Goal: Transaction & Acquisition: Purchase product/service

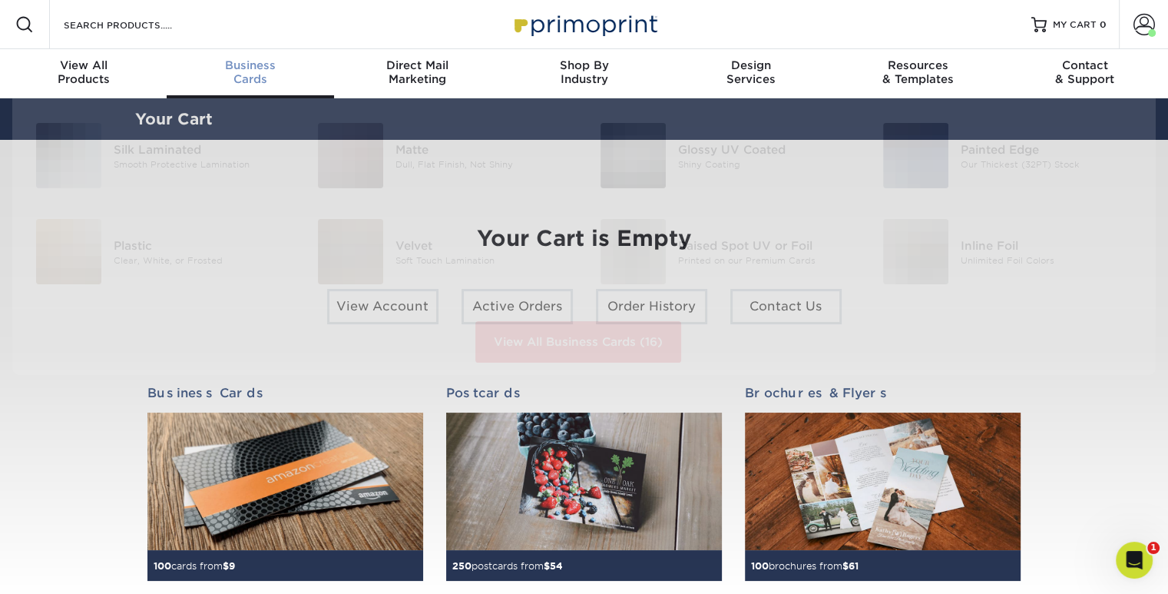
click at [247, 71] on div "Business Cards" at bounding box center [250, 72] width 167 height 28
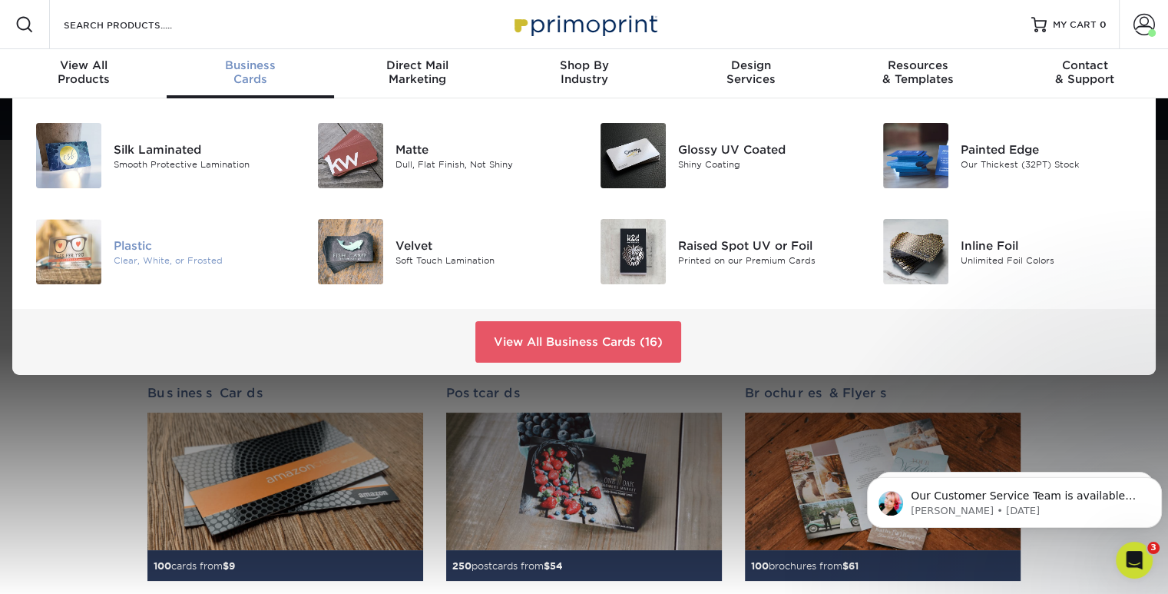
click at [134, 251] on div "Plastic" at bounding box center [202, 245] width 177 height 17
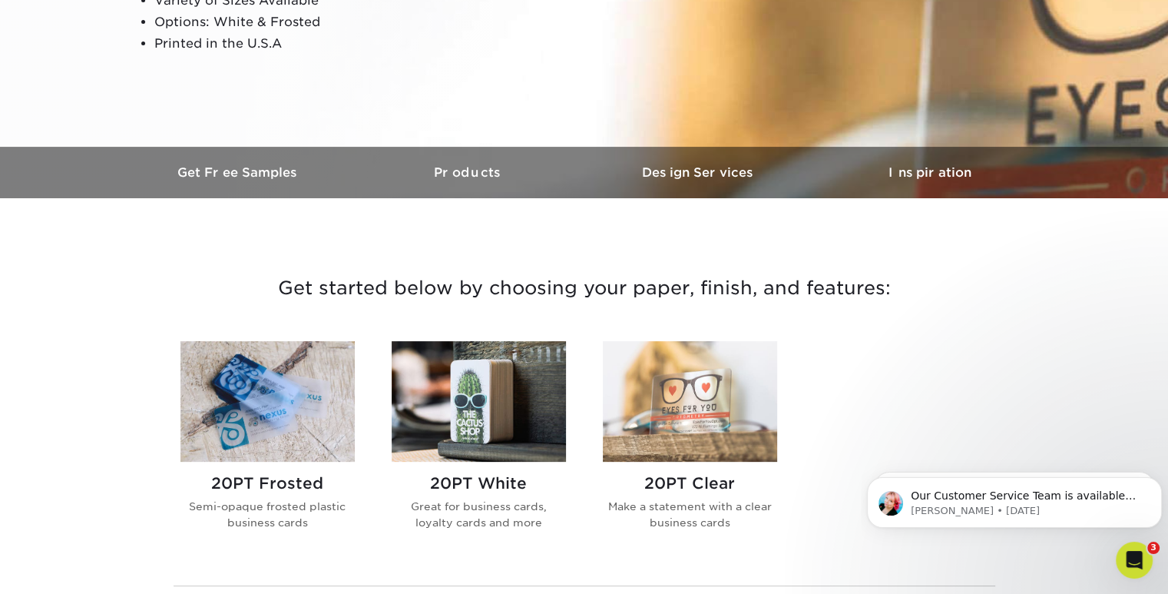
scroll to position [338, 0]
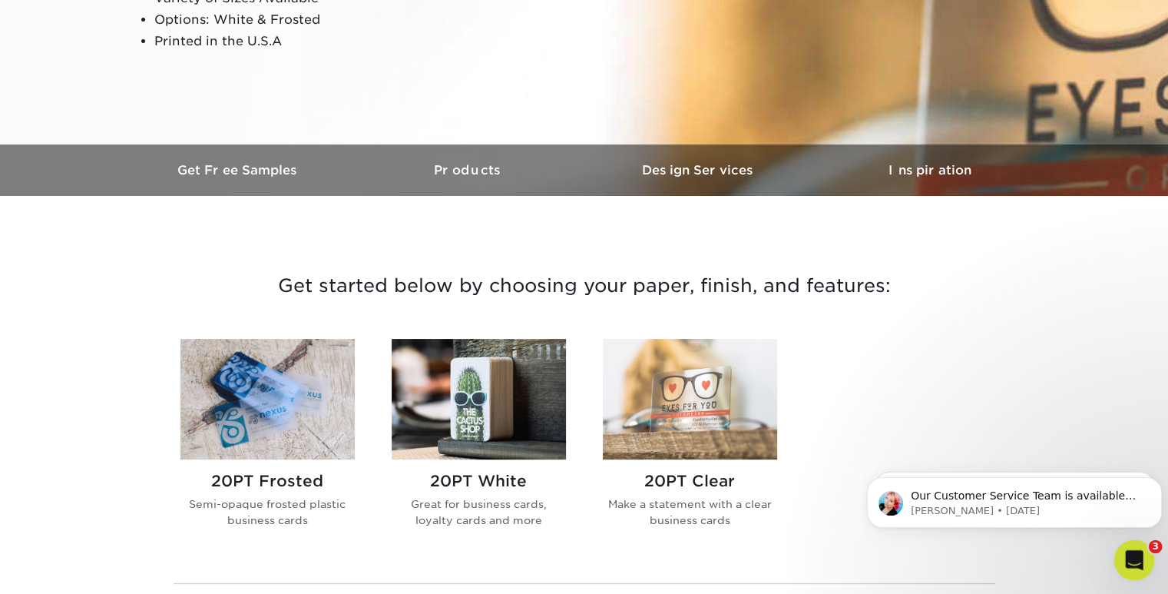
click at [1144, 555] on div "Open Intercom Messenger" at bounding box center [1132, 557] width 51 height 51
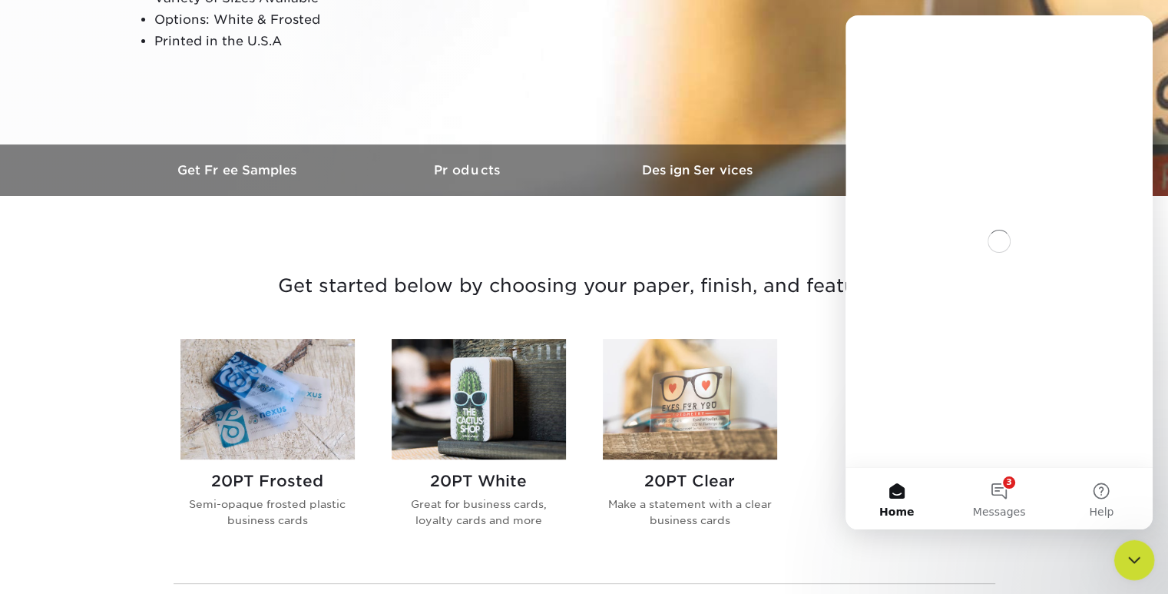
scroll to position [0, 0]
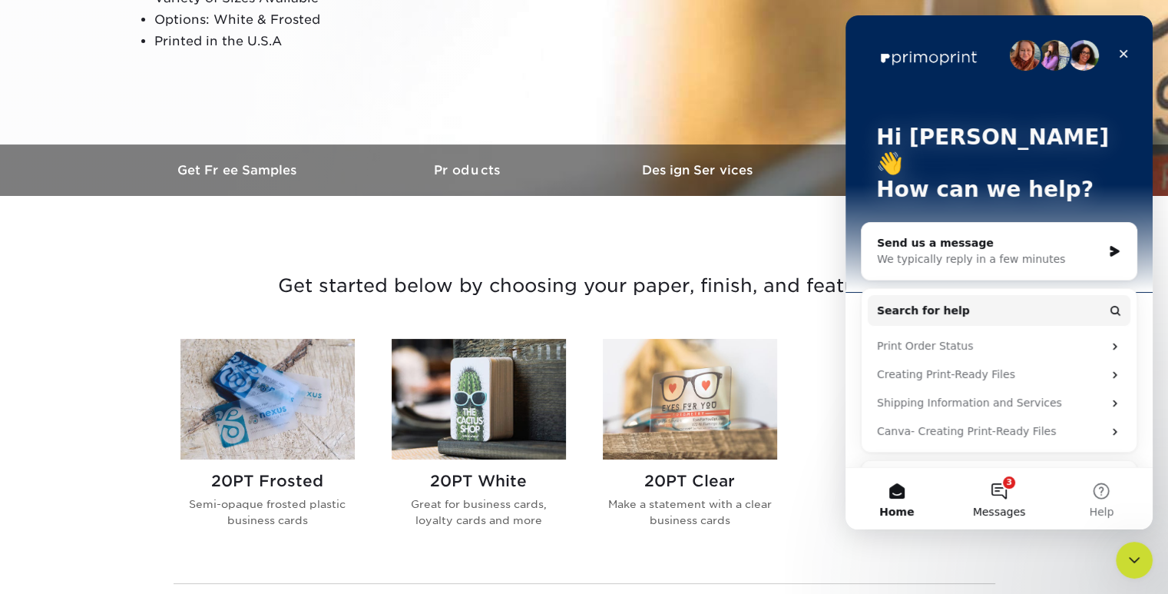
click at [1011, 498] on button "3 Messages" at bounding box center [999, 498] width 102 height 61
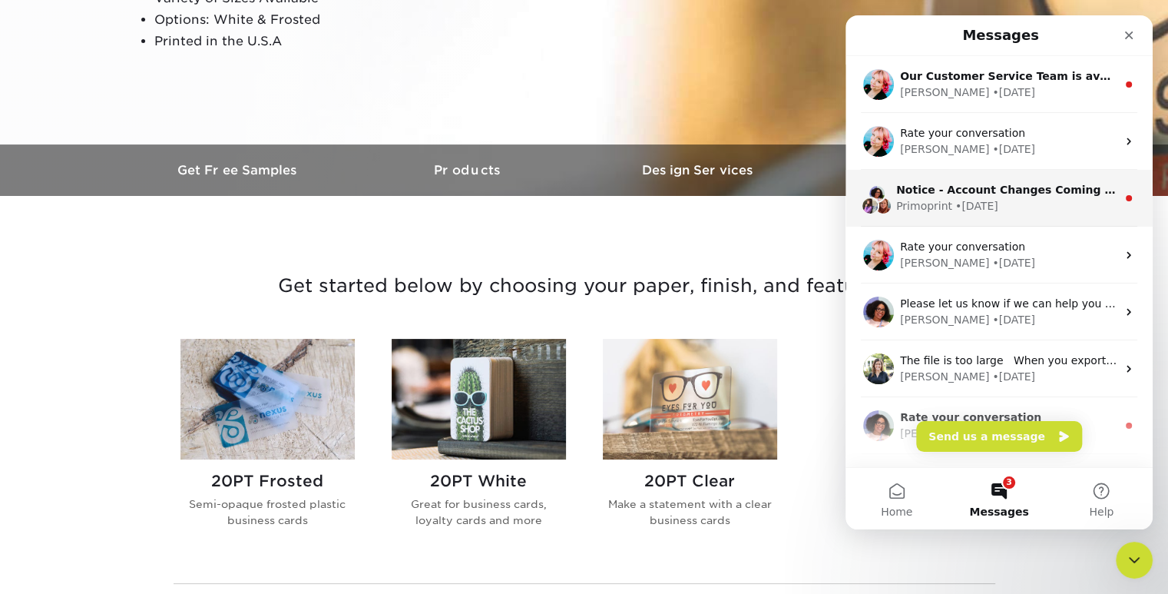
click at [1043, 200] on div "Primoprint • 2w ago" at bounding box center [1006, 206] width 220 height 16
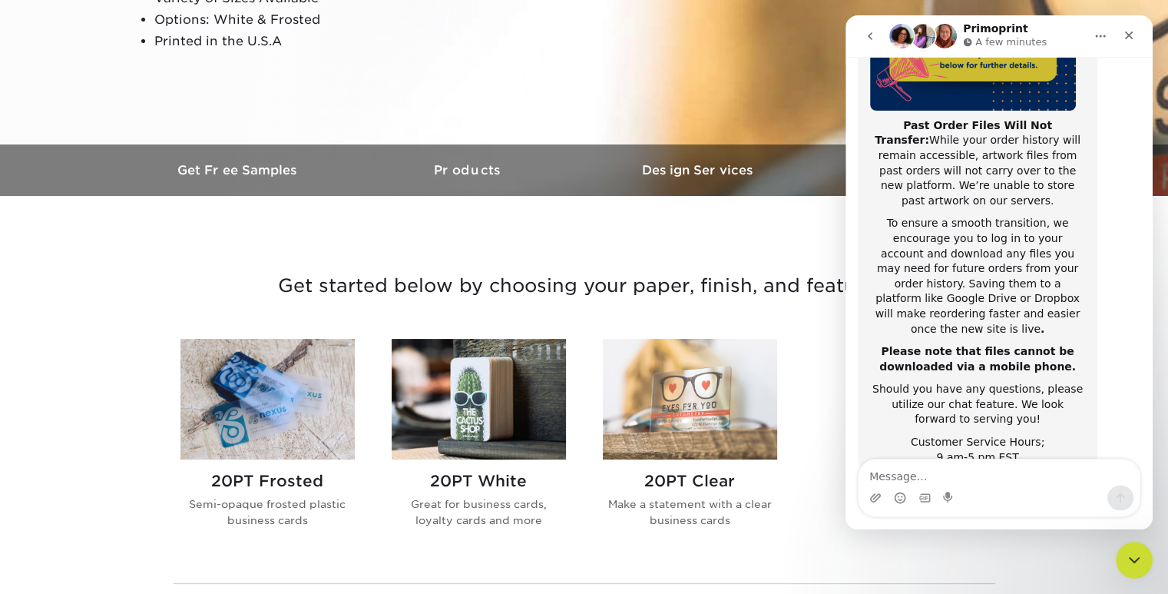
scroll to position [270, 0]
click at [1132, 42] on div "Close" at bounding box center [1129, 36] width 28 height 28
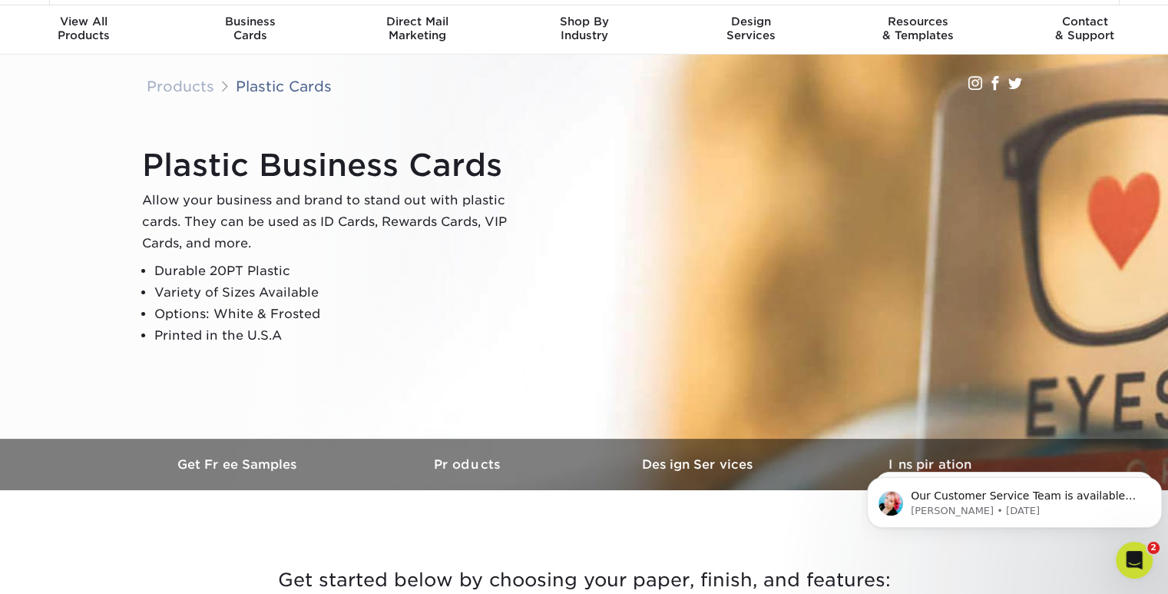
scroll to position [0, 0]
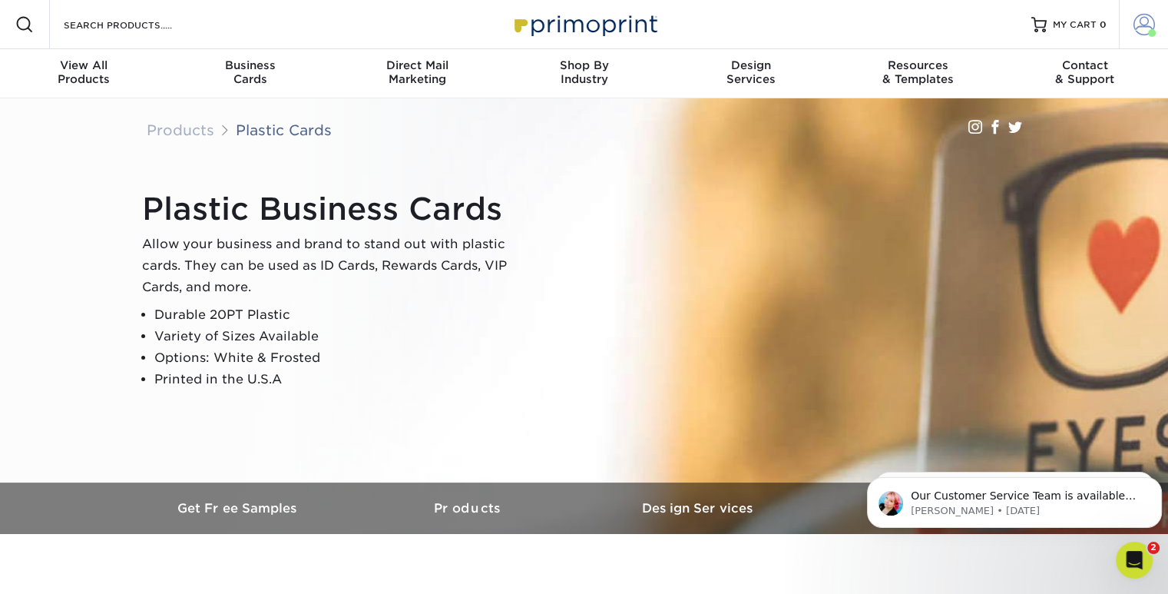
click at [1143, 31] on span at bounding box center [1144, 25] width 22 height 22
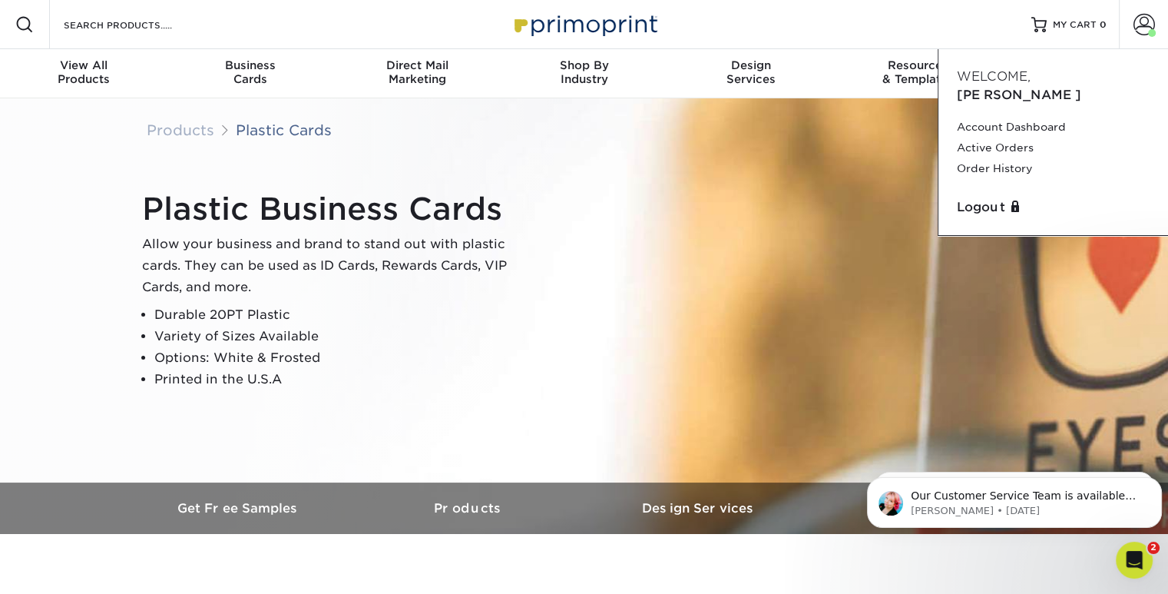
click at [808, 225] on div "Plastic Business Cards Allow your business and brand to stand out with plastic …" at bounding box center [592, 290] width 922 height 212
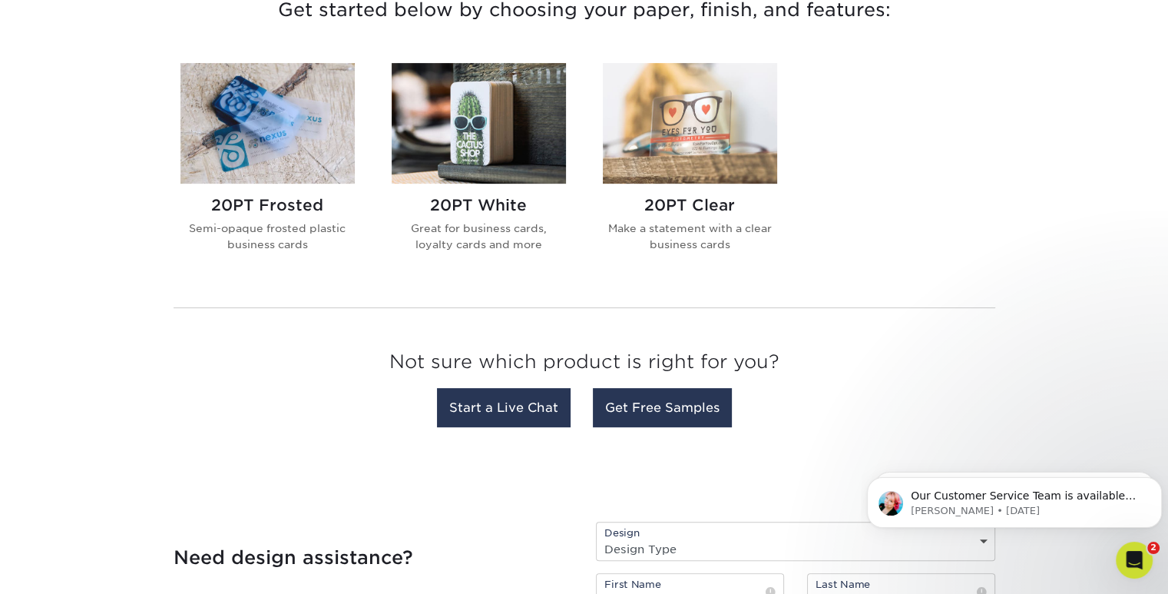
scroll to position [607, 0]
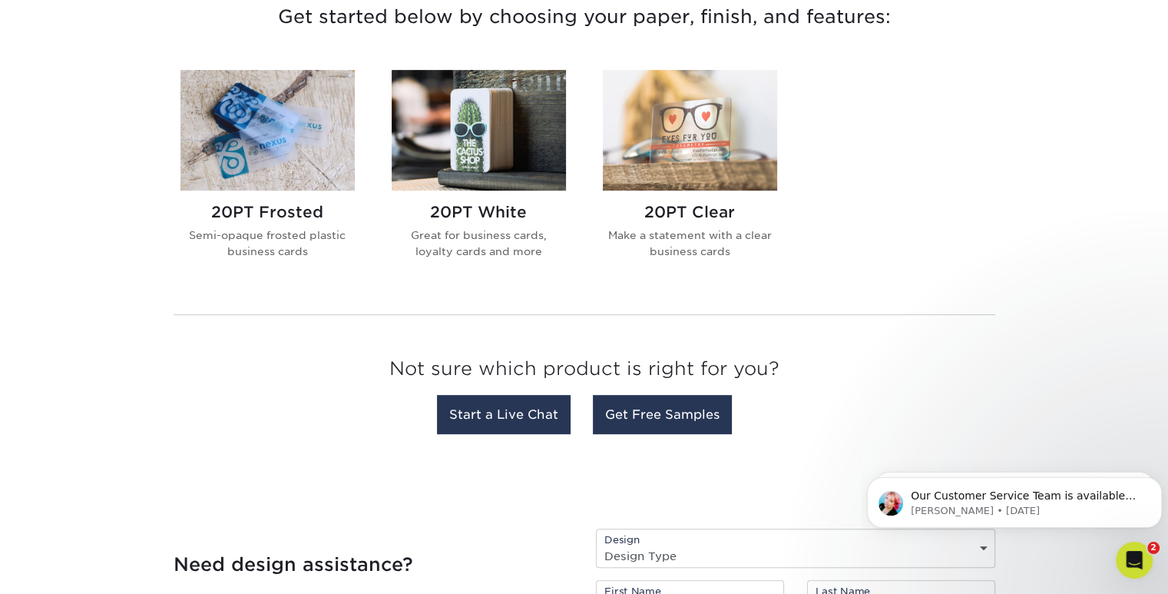
click at [475, 167] on img at bounding box center [479, 130] width 174 height 121
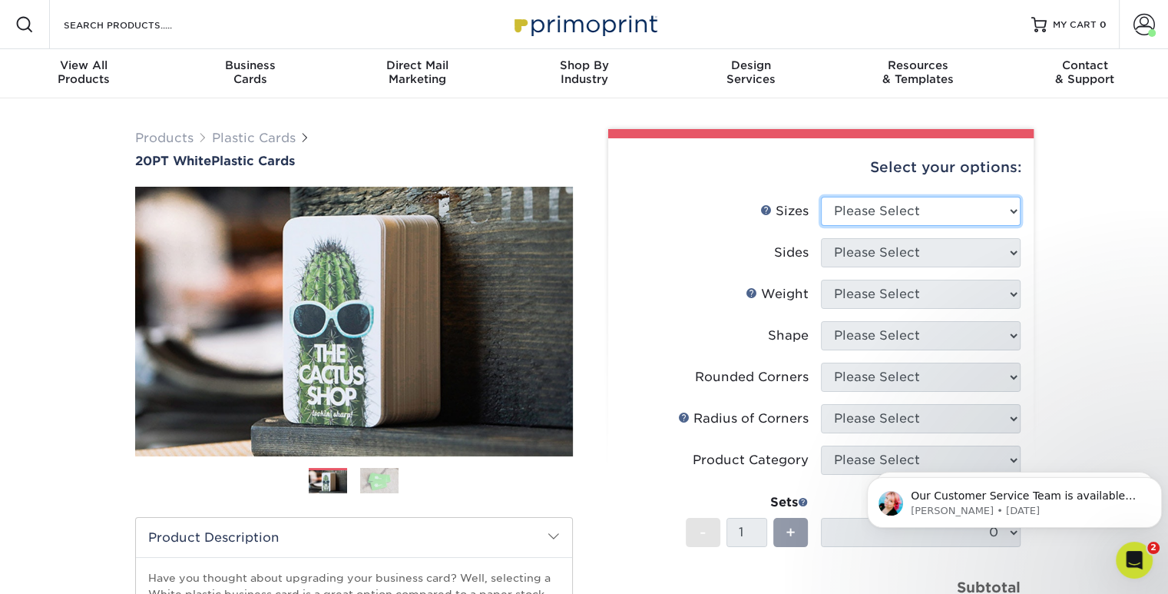
click at [1012, 212] on select "Please Select 2" x 3.5" 2" x 8" 2.12" x 3.375" 2.5" x 2.5" 4.25" x 6"" at bounding box center [921, 211] width 200 height 29
select select "2.00x3.50"
click at [821, 197] on select "Please Select 2" x 3.5" 2" x 8" 2.12" x 3.375" 2.5" x 2.5" 4.25" x 6"" at bounding box center [921, 211] width 200 height 29
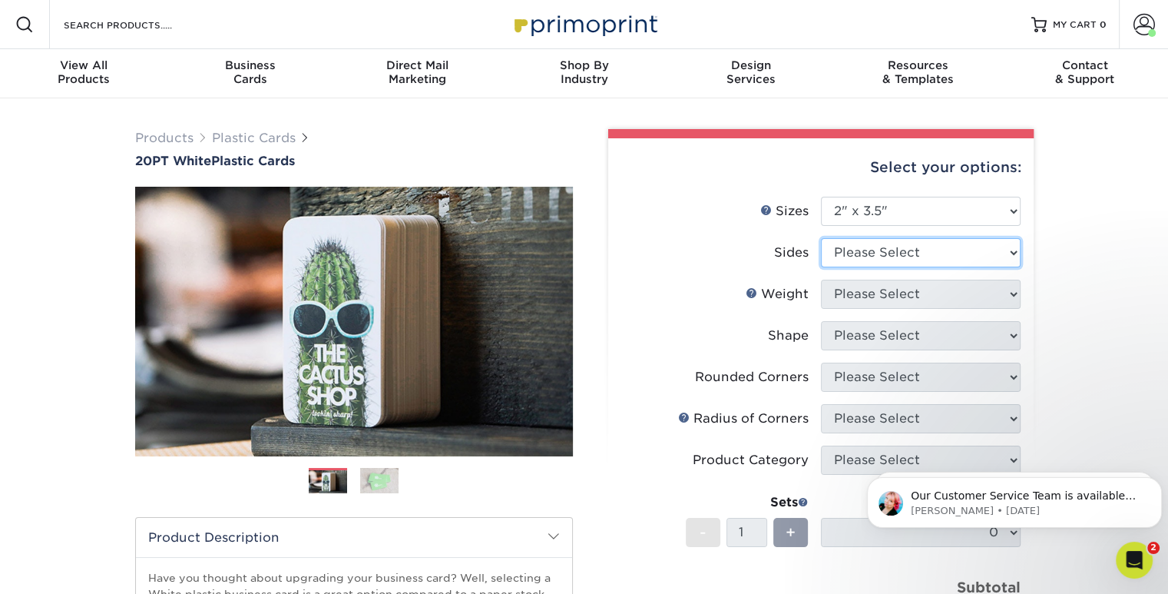
click at [975, 254] on select "Please Select Print Both Sides Print Front Only" at bounding box center [921, 252] width 200 height 29
select select "13abbda7-1d64-4f25-8bb2-c179b224825d"
click at [821, 238] on select "Please Select Print Both Sides Print Front Only" at bounding box center [921, 252] width 200 height 29
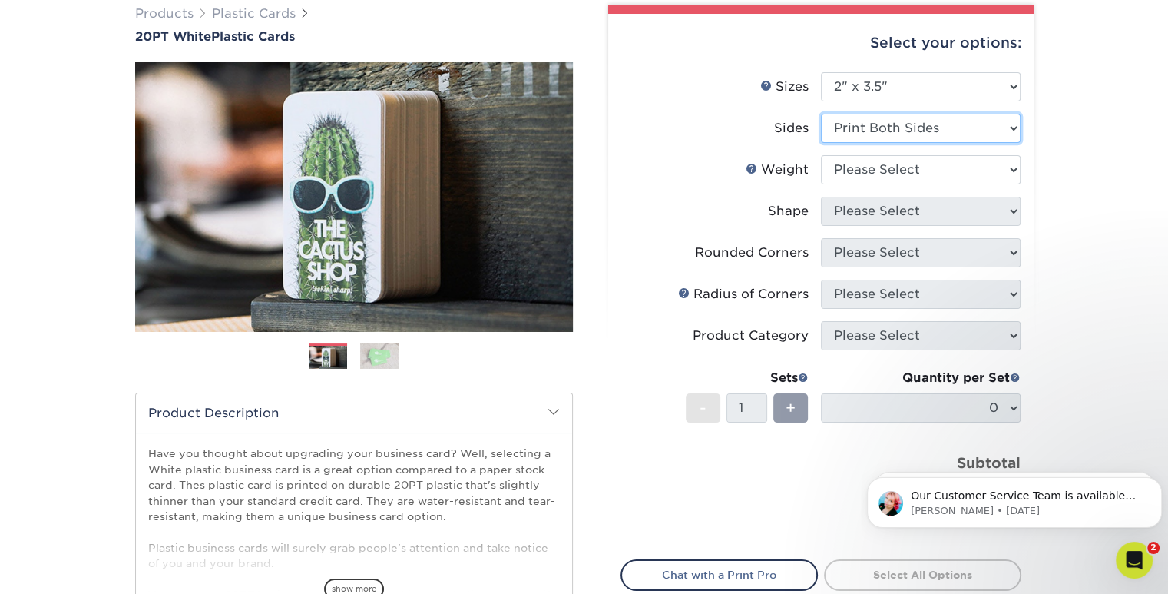
scroll to position [125, 0]
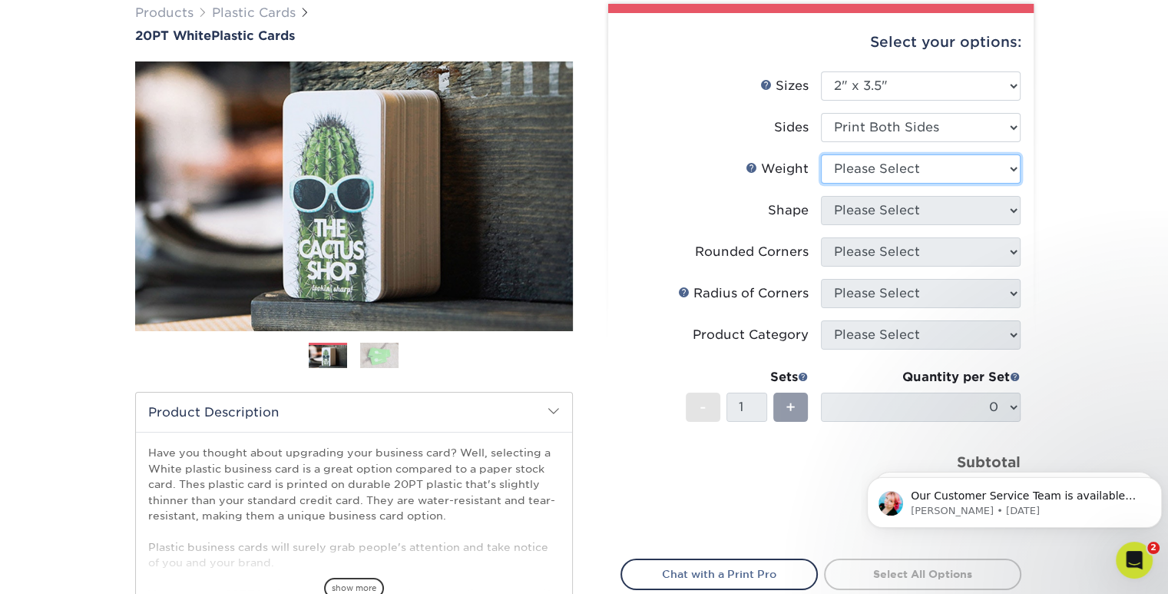
click at [991, 170] on select "Please Select 20PT White Plastic" at bounding box center [921, 168] width 200 height 29
select select "20PT White Plastic"
click at [821, 154] on select "Please Select 20PT White Plastic" at bounding box center [921, 168] width 200 height 29
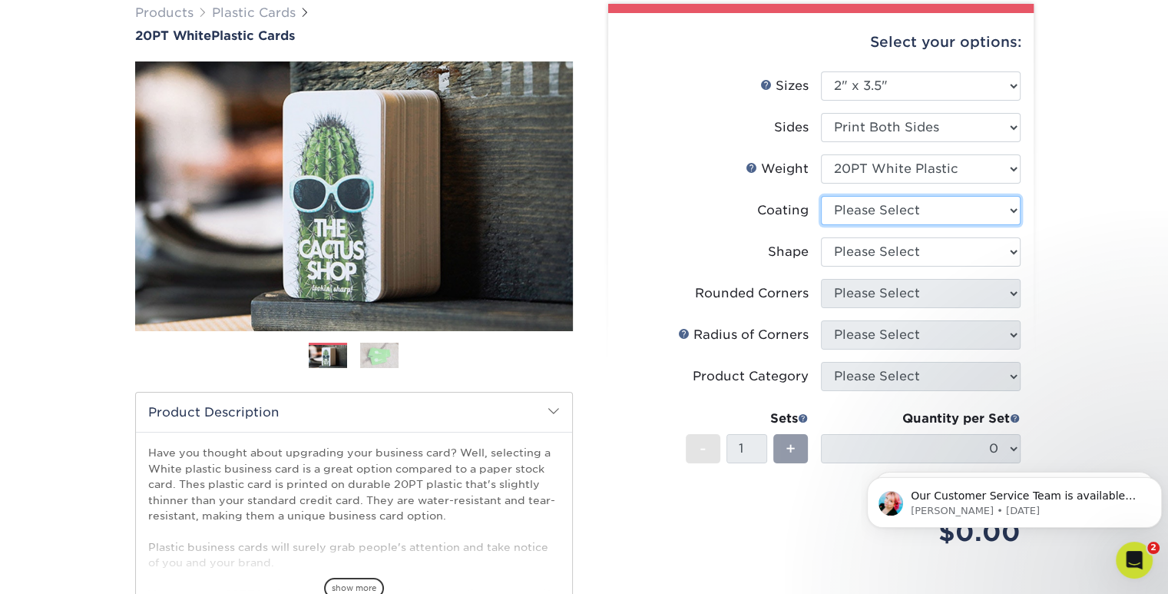
click at [989, 213] on select at bounding box center [921, 210] width 200 height 29
click at [989, 217] on select at bounding box center [921, 210] width 200 height 29
select select "3e7618de-abca-4bda-9f97-8b9129e913d8"
click at [821, 196] on select at bounding box center [921, 210] width 200 height 29
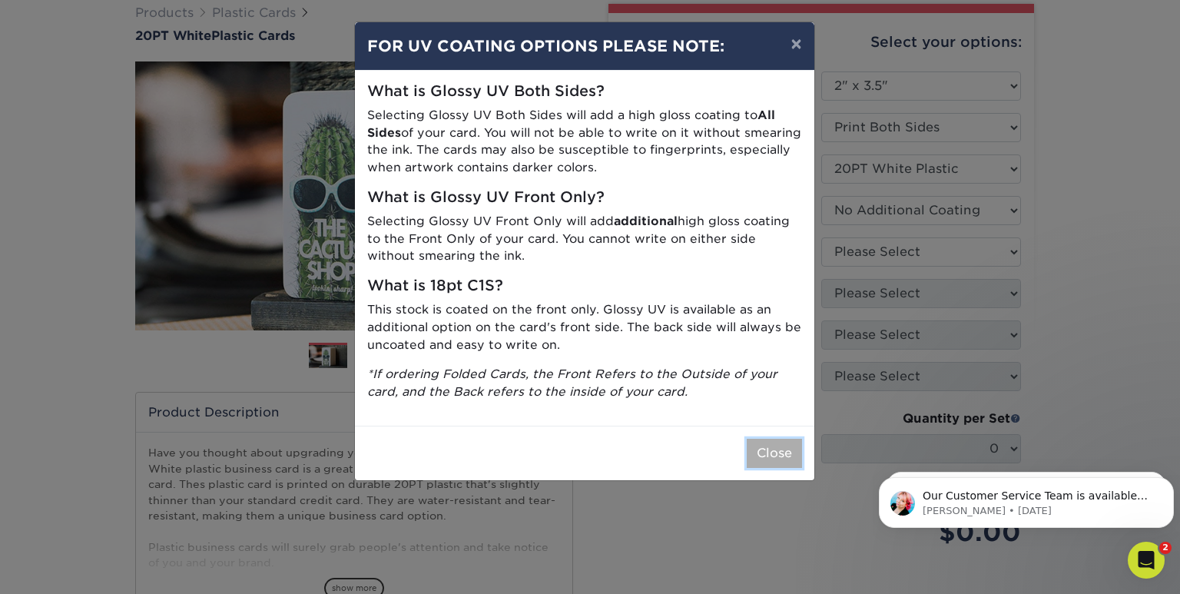
click at [771, 453] on button "Close" at bounding box center [773, 452] width 55 height 29
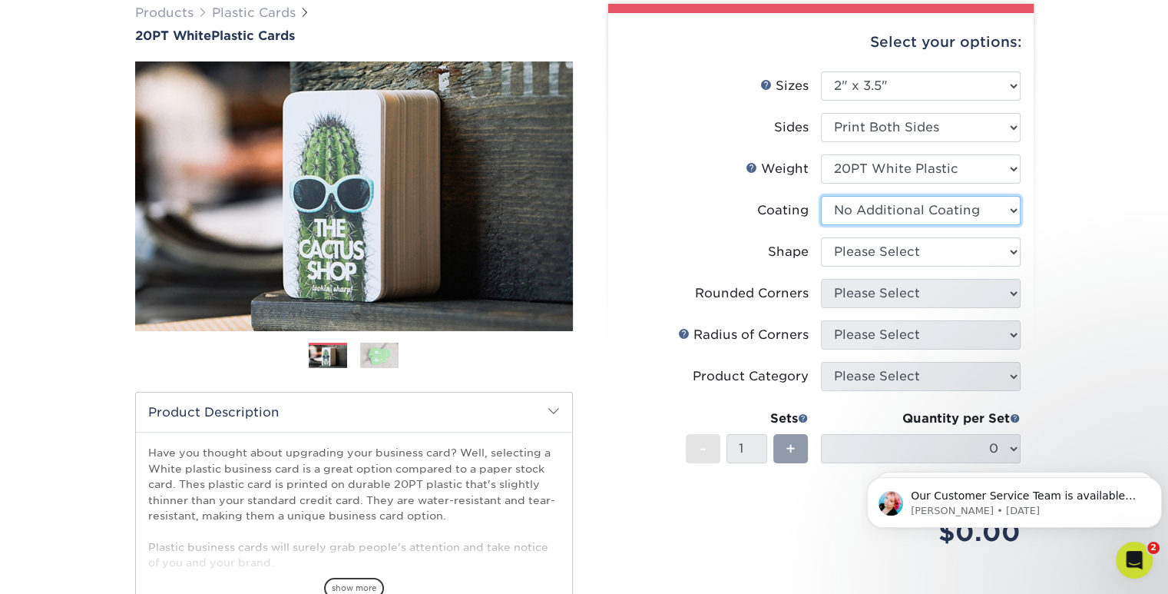
click at [1014, 211] on select at bounding box center [921, 210] width 200 height 29
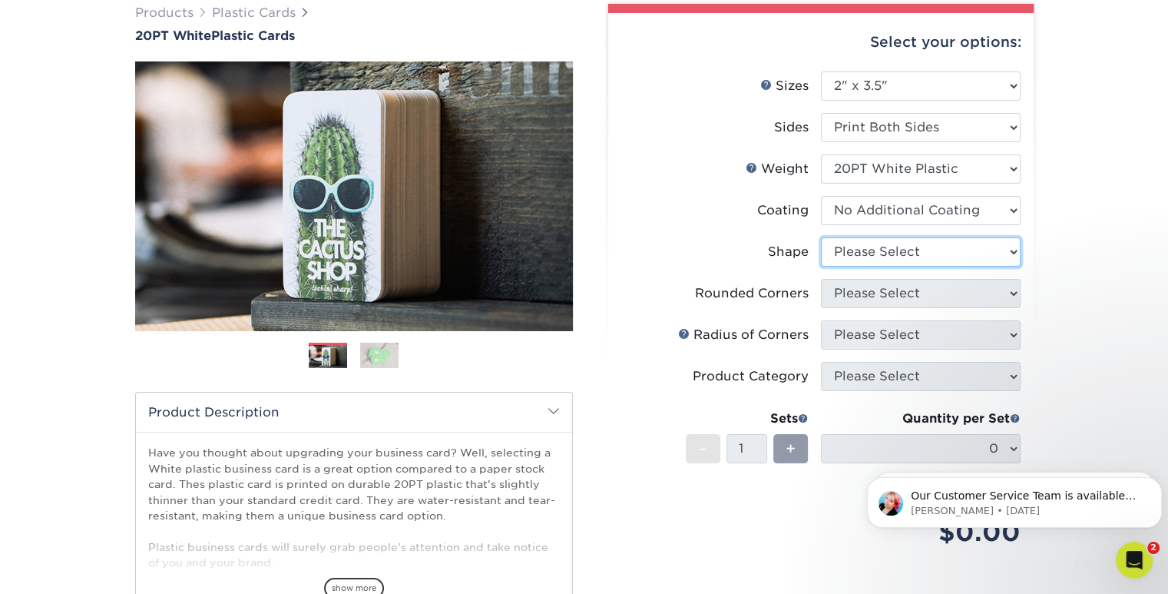
click at [960, 254] on select "Please Select Oval Standard" at bounding box center [921, 251] width 200 height 29
select select "standard"
click at [821, 237] on select "Please Select Oval Standard" at bounding box center [921, 251] width 200 height 29
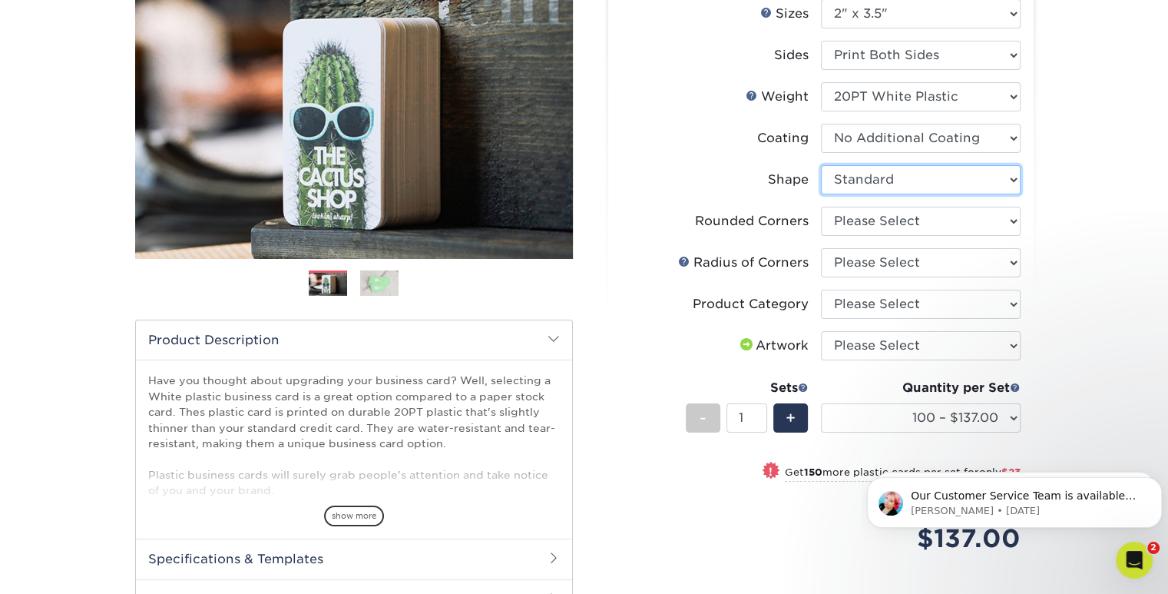
scroll to position [207, 0]
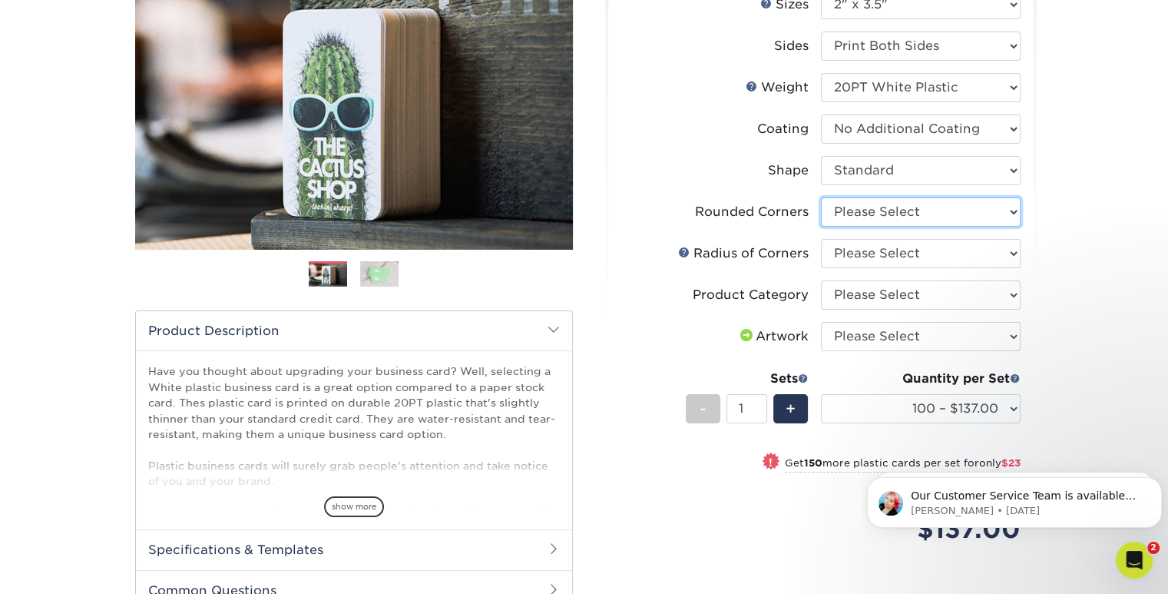
click at [1008, 211] on select "Please Select Yes - Round 4 Corners" at bounding box center [921, 211] width 200 height 29
select select "7672df9e-0e0a-464d-8e1f-920c575e4da3"
click at [821, 197] on select "Please Select Yes - Round 4 Corners" at bounding box center [921, 211] width 200 height 29
click at [961, 254] on select "Please Select Rounded 1/8" Rounded 1/4"" at bounding box center [921, 253] width 200 height 29
select select "589680c7-ee9a-431b-9d12-d7aeb1386a97"
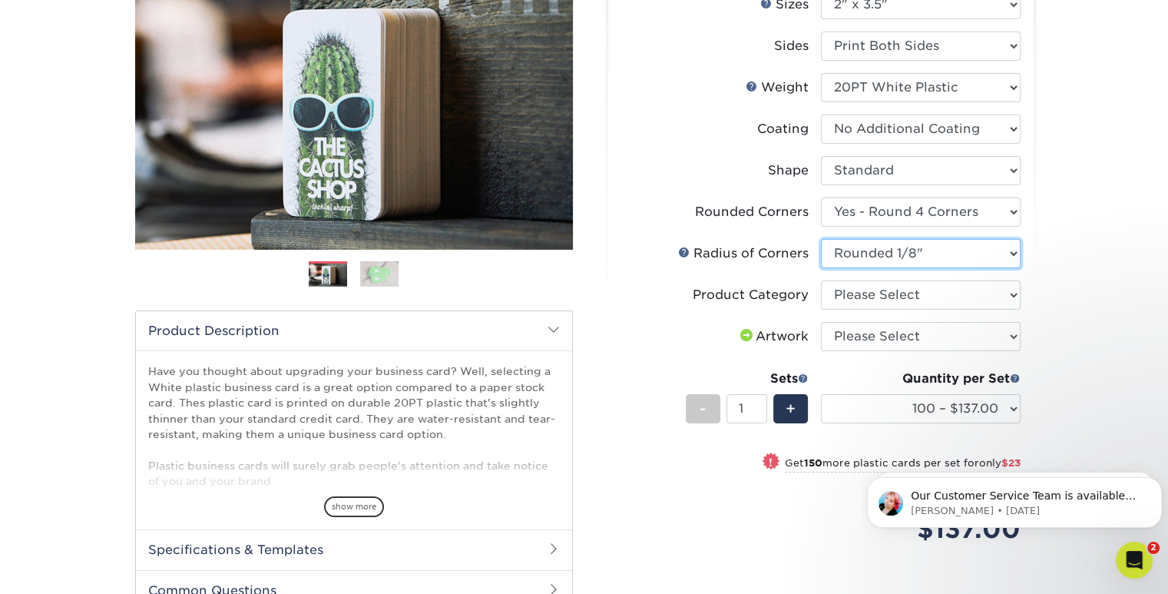
click at [821, 239] on select "Please Select Rounded 1/8" Rounded 1/4"" at bounding box center [921, 253] width 200 height 29
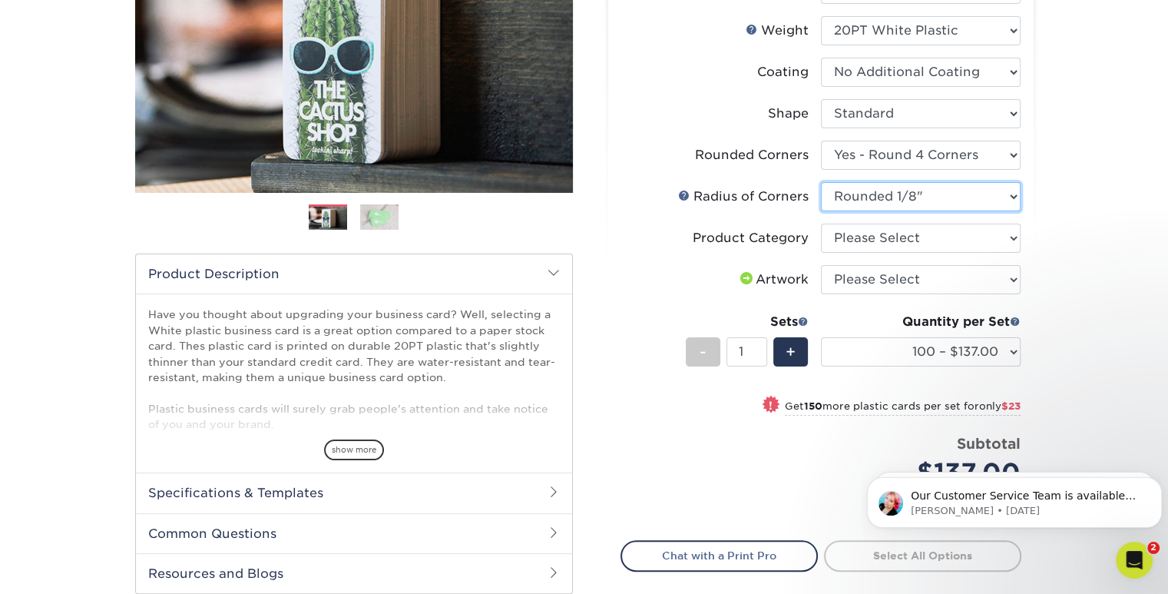
scroll to position [278, 0]
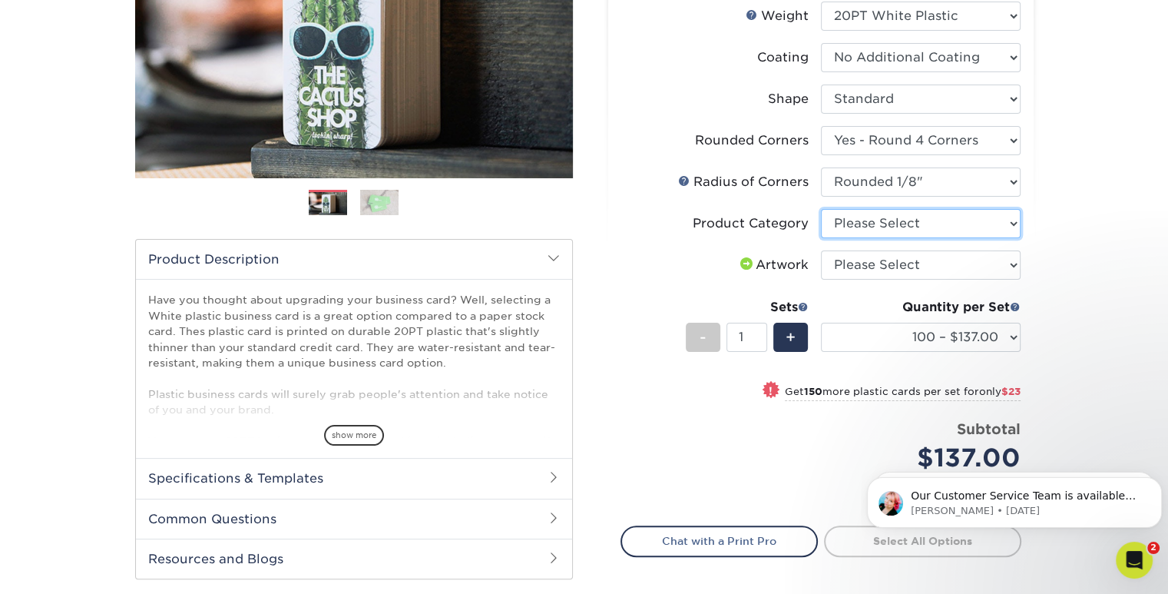
click at [1004, 228] on select "Please Select Business Cards" at bounding box center [921, 223] width 200 height 29
select select "3b5148f1-0588-4f88-a218-97bcfdce65c1"
click at [821, 209] on select "Please Select Business Cards" at bounding box center [921, 223] width 200 height 29
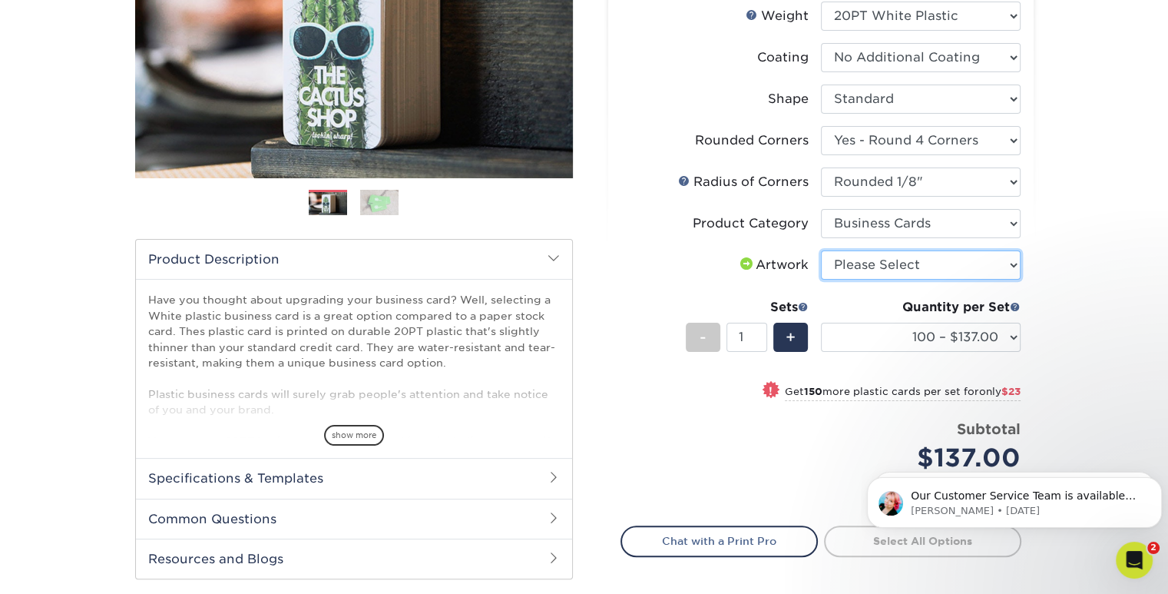
click at [927, 270] on select "Please Select I will upload files I need a design - $100" at bounding box center [921, 264] width 200 height 29
select select "upload"
click at [821, 250] on select "Please Select I will upload files I need a design - $100" at bounding box center [921, 264] width 200 height 29
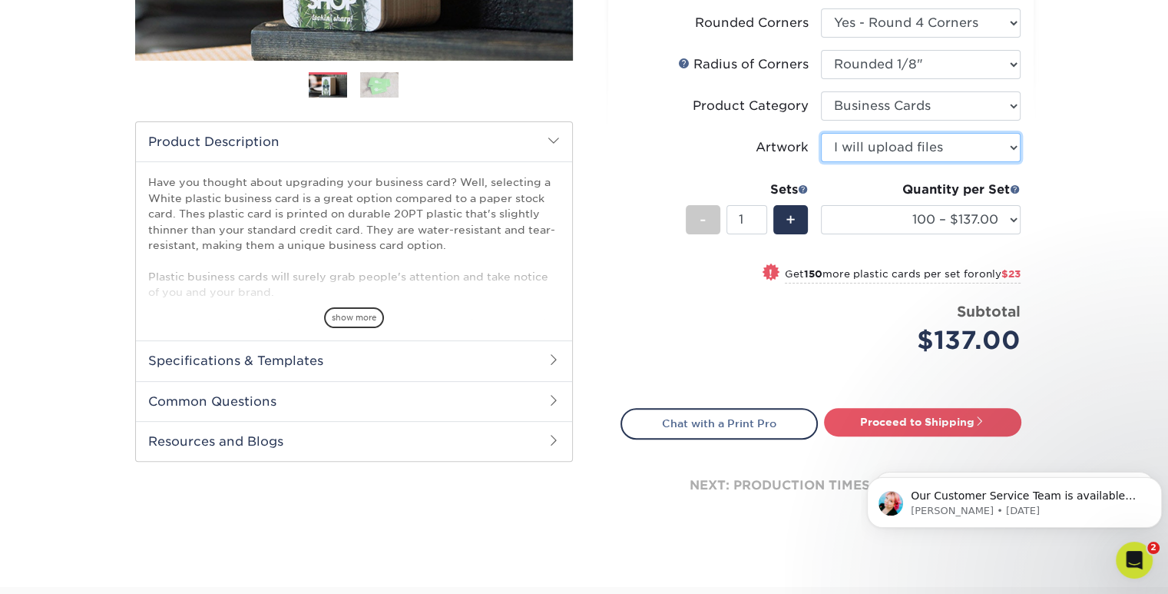
scroll to position [389, 0]
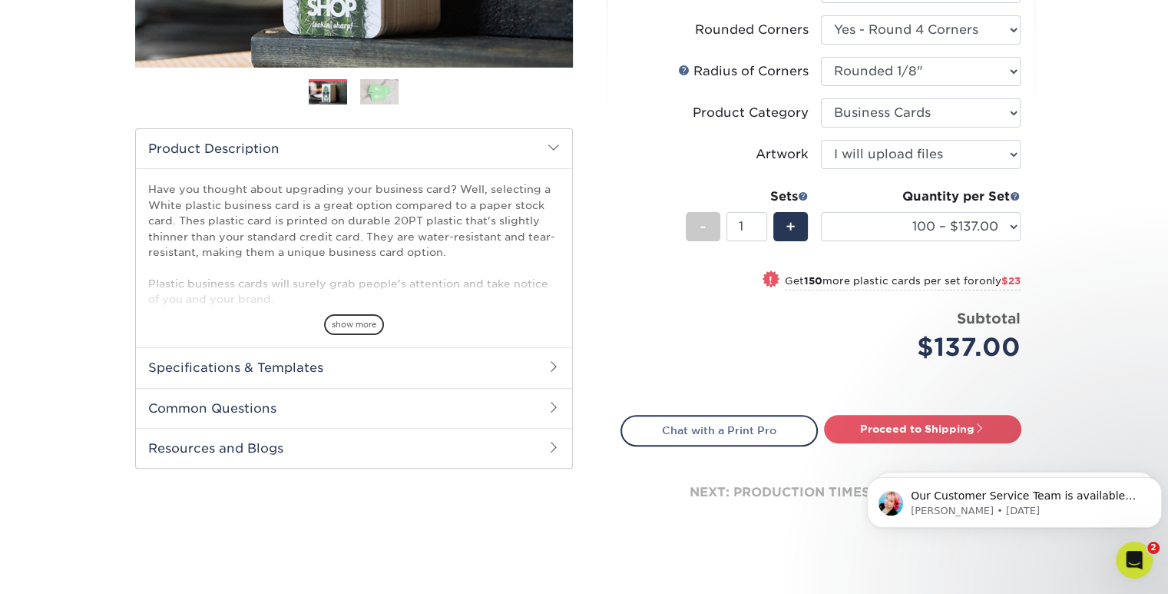
click at [984, 279] on span "only $23" at bounding box center [999, 281] width 41 height 12
select select "250 – $160.00"
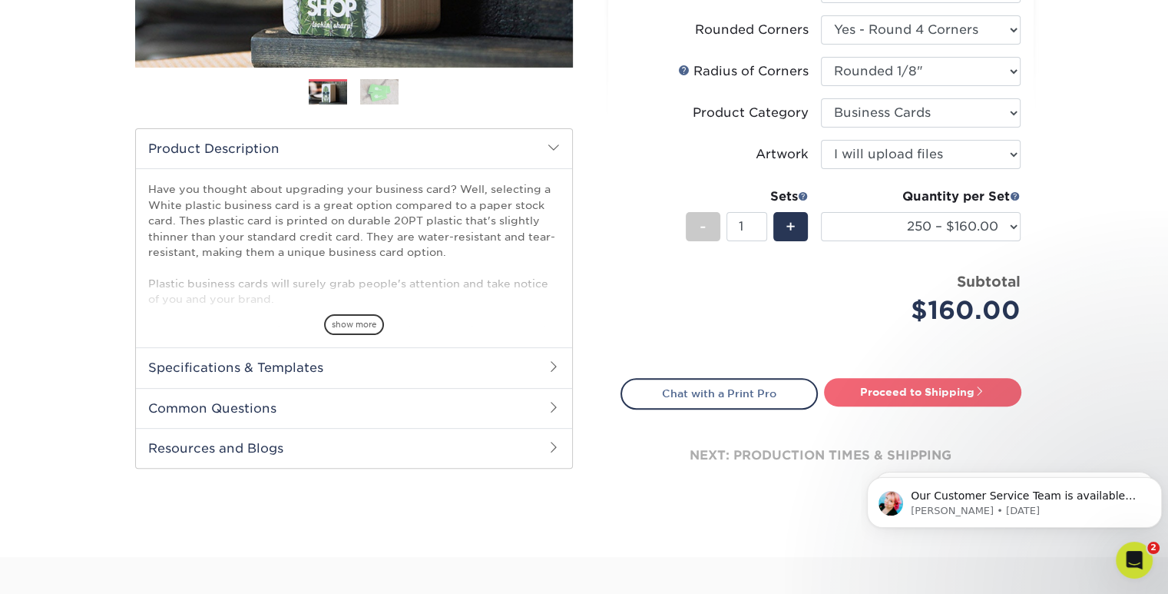
click at [1000, 399] on link "Proceed to Shipping" at bounding box center [922, 392] width 197 height 28
type input "Set 1"
select select "e75a36d6-d896-4428-816c-d7444e813b1e"
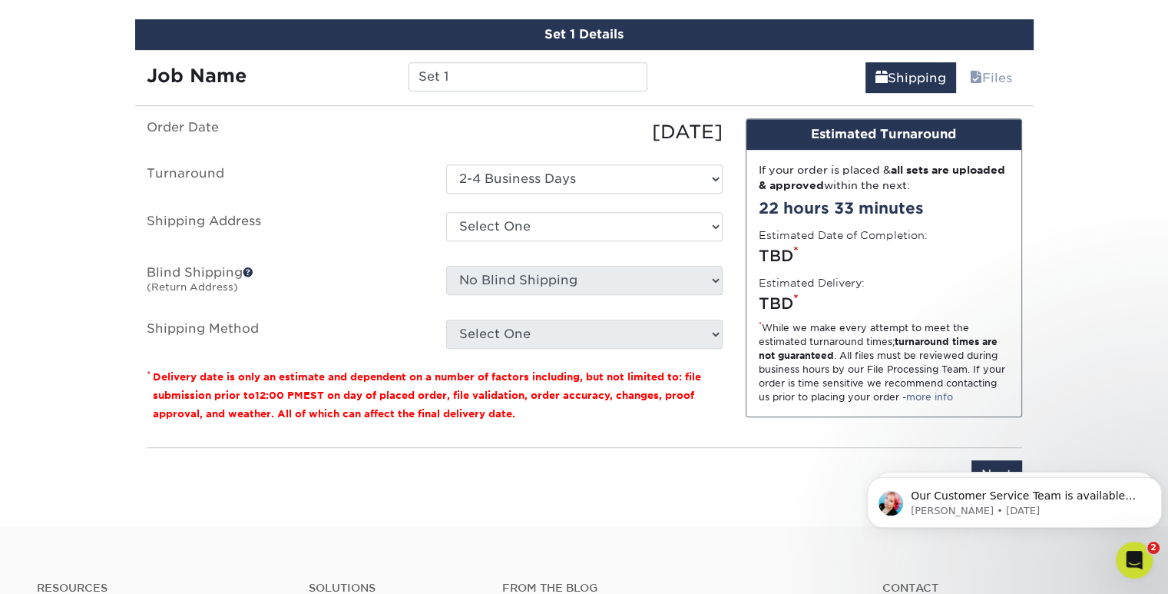
scroll to position [896, 0]
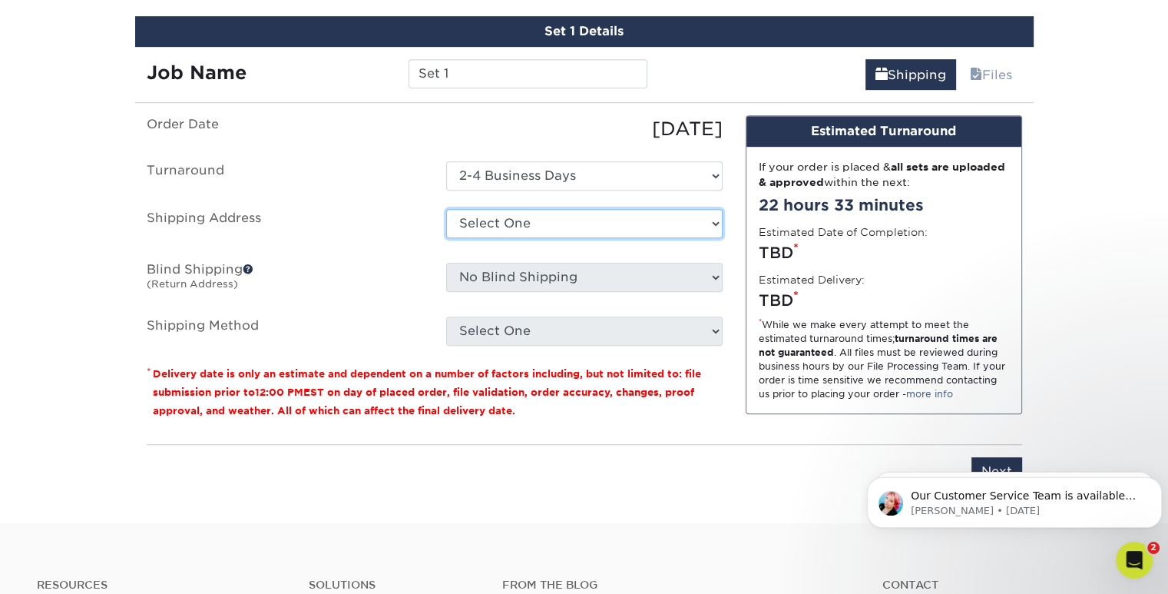
click at [714, 226] on select "Select One Trivision Creators, LLC + Add New Address" at bounding box center [584, 223] width 276 height 29
select select "285907"
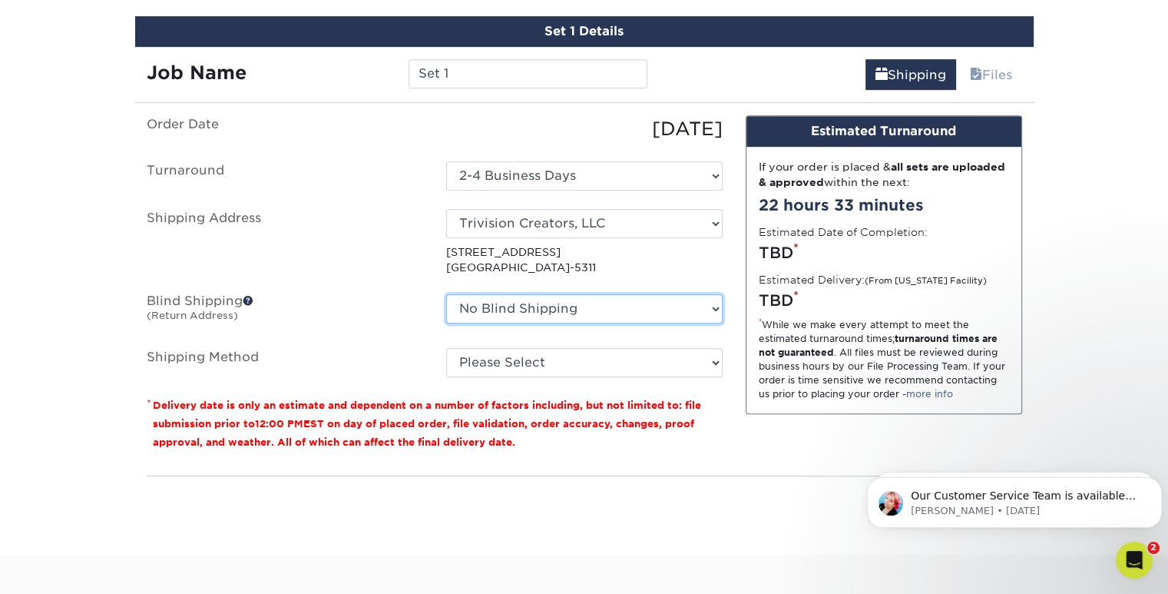
click at [705, 307] on select "No Blind Shipping Trivision Creators, LLC + Add New Address" at bounding box center [584, 308] width 276 height 29
click at [600, 297] on select "No Blind Shipping Trivision Creators, LLC + Add New Address" at bounding box center [584, 308] width 276 height 29
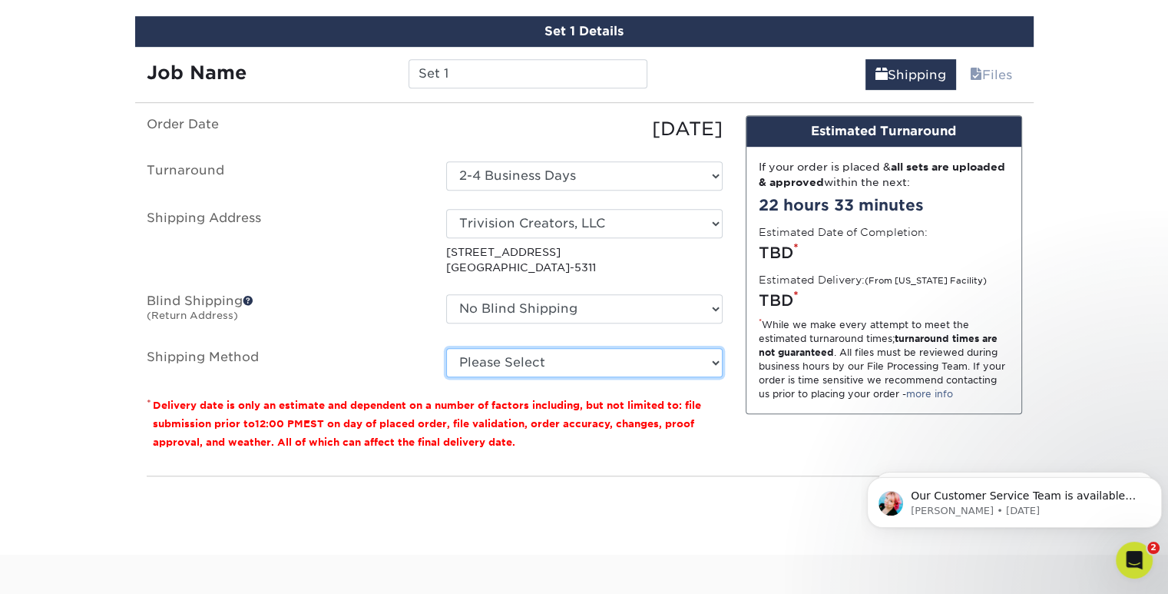
click at [558, 354] on select "Please Select Ground Shipping (+$7.84) 3 Day Shipping Service (+$17.98) 2 Day A…" at bounding box center [584, 362] width 276 height 29
select select "03"
click at [446, 348] on select "Please Select Ground Shipping (+$7.84) 3 Day Shipping Service (+$17.98) 2 Day A…" at bounding box center [584, 362] width 276 height 29
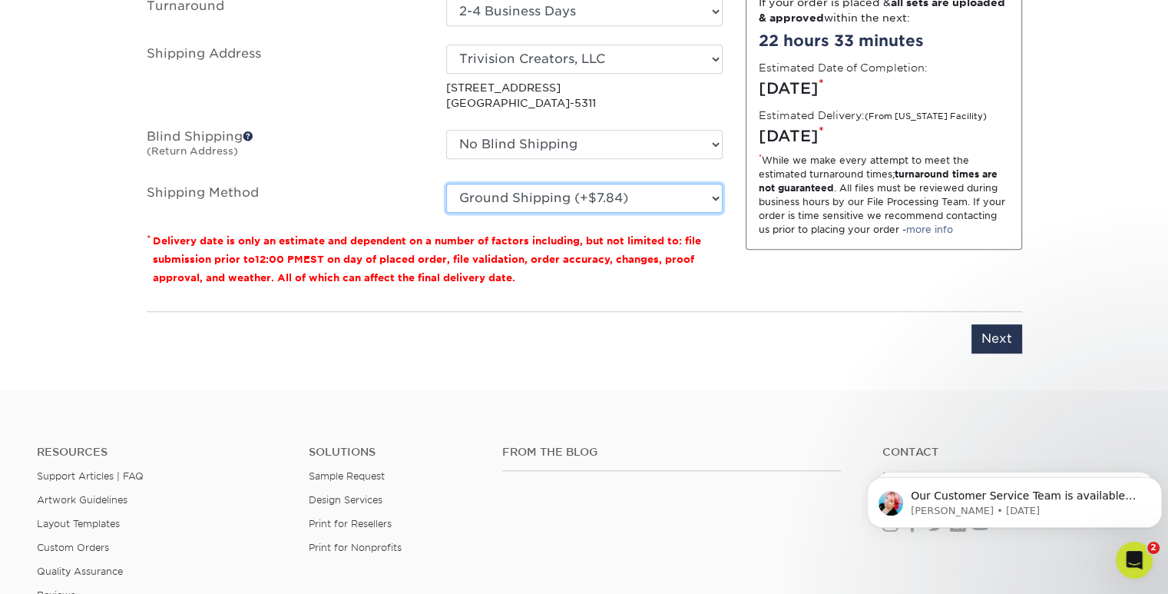
scroll to position [1054, 0]
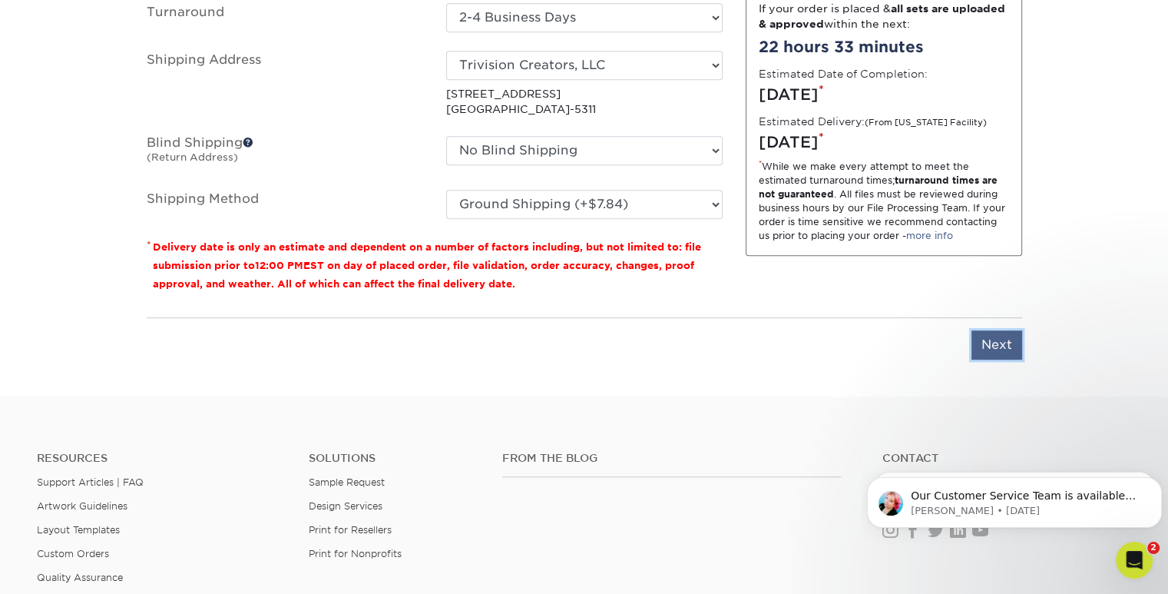
click at [1014, 337] on input "Next" at bounding box center [996, 344] width 51 height 29
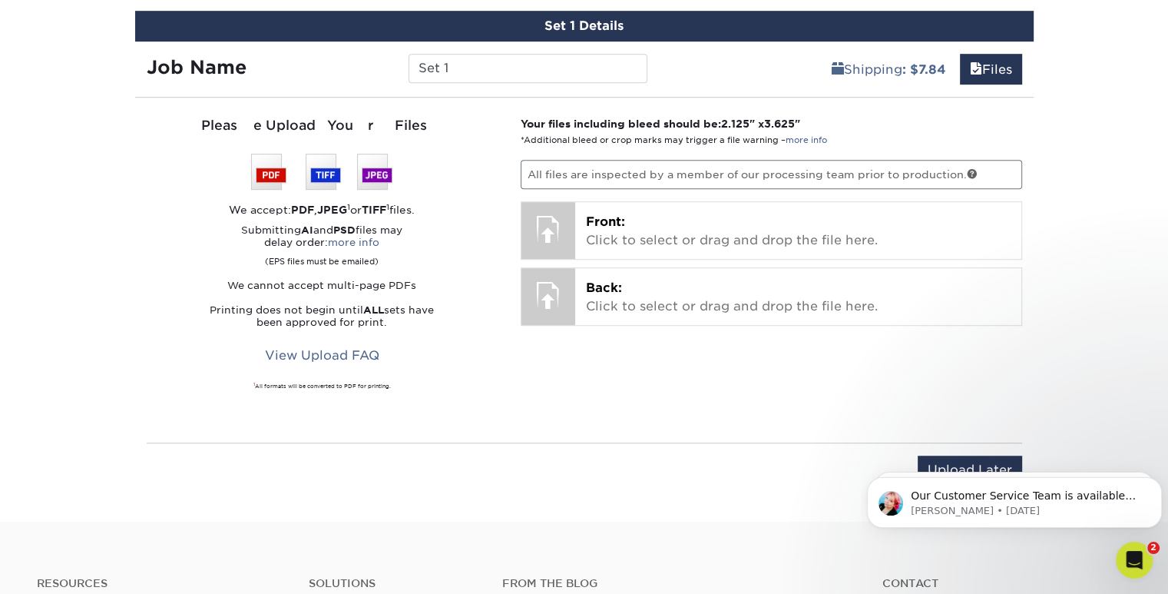
scroll to position [902, 0]
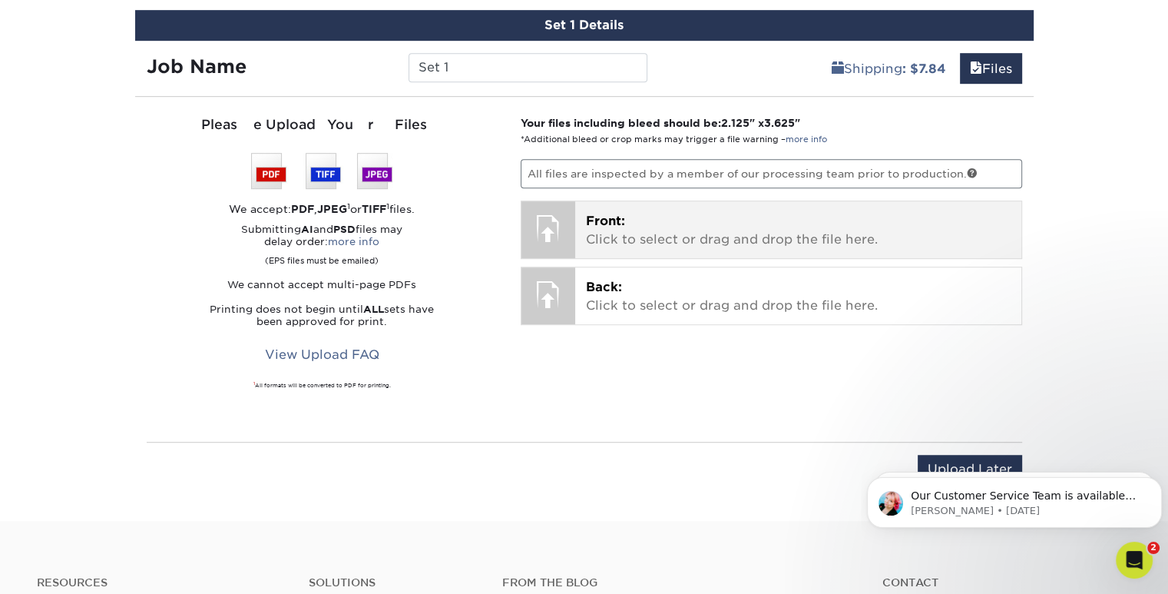
click at [605, 223] on span "Front:" at bounding box center [605, 220] width 39 height 15
click at [632, 240] on p "Front: Click to select or drag and drop the file here." at bounding box center [798, 230] width 425 height 37
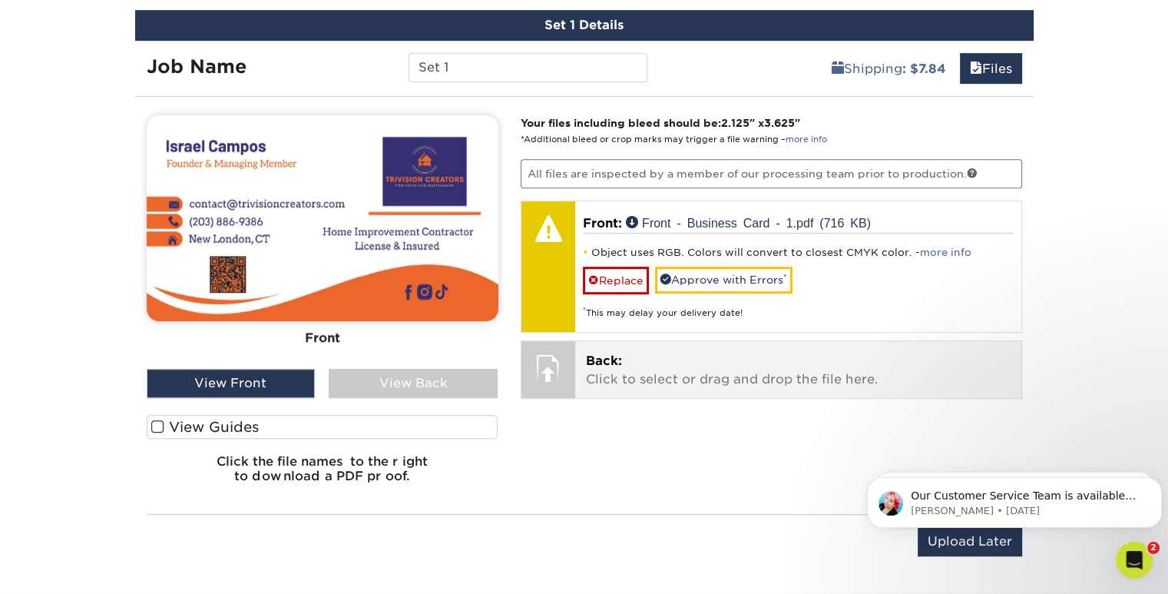
click at [625, 368] on p "Back: Click to select or drag and drop the file here." at bounding box center [798, 370] width 425 height 37
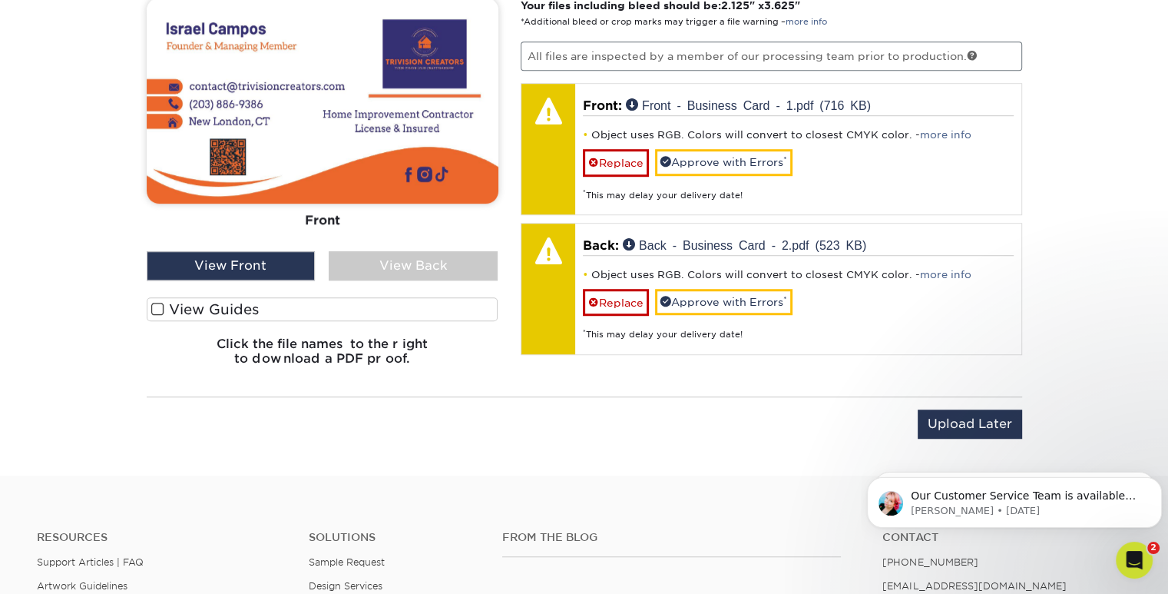
scroll to position [1023, 0]
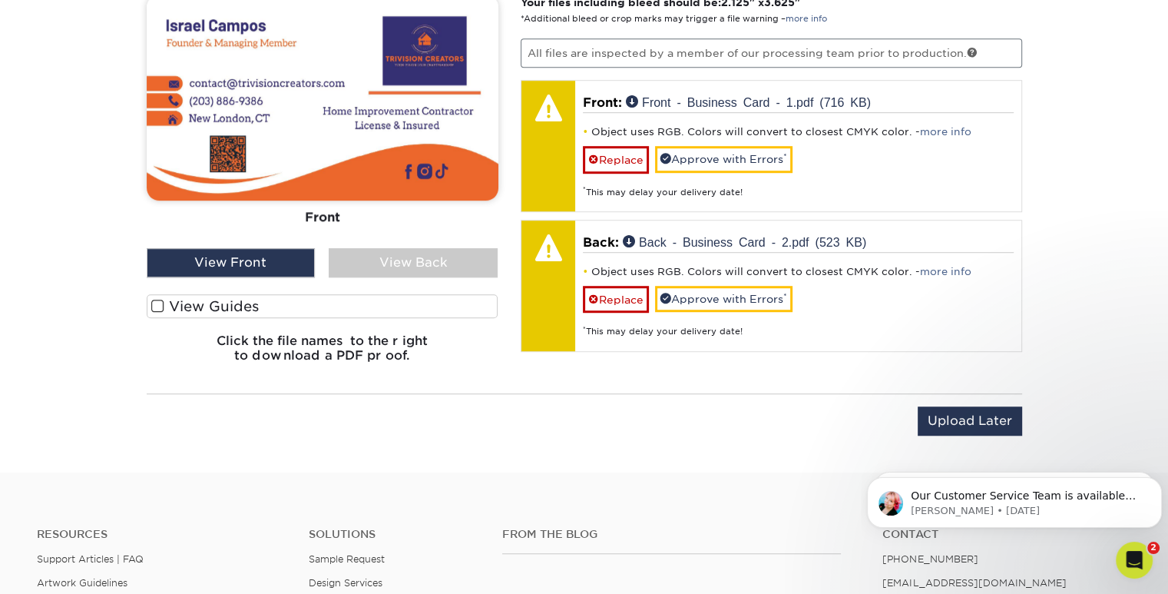
click at [430, 265] on div "View Back" at bounding box center [413, 262] width 169 height 29
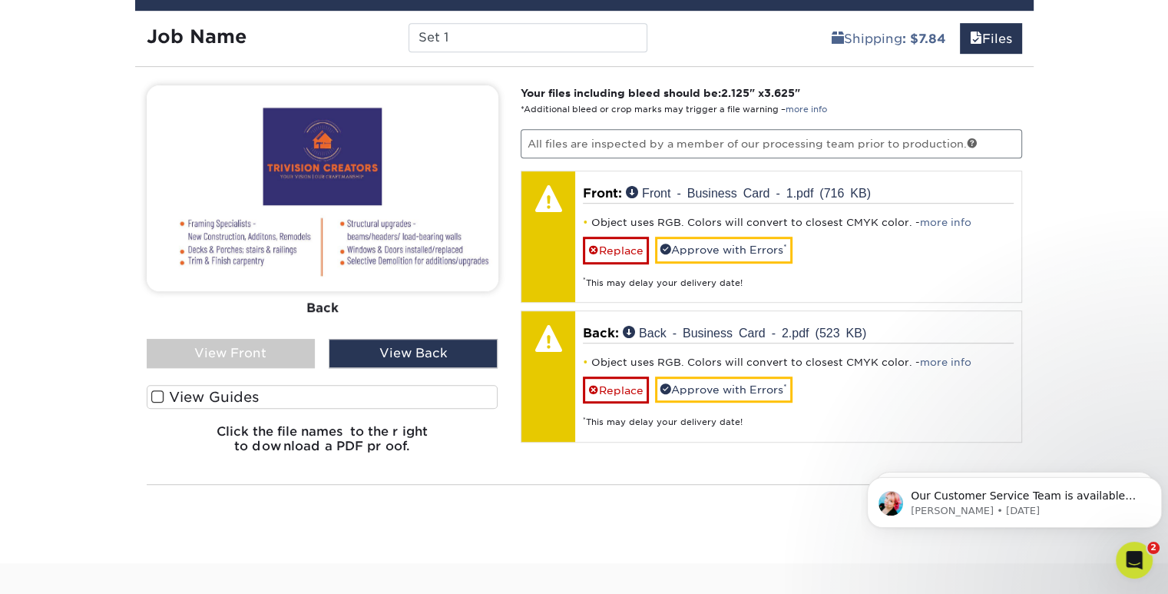
scroll to position [948, 0]
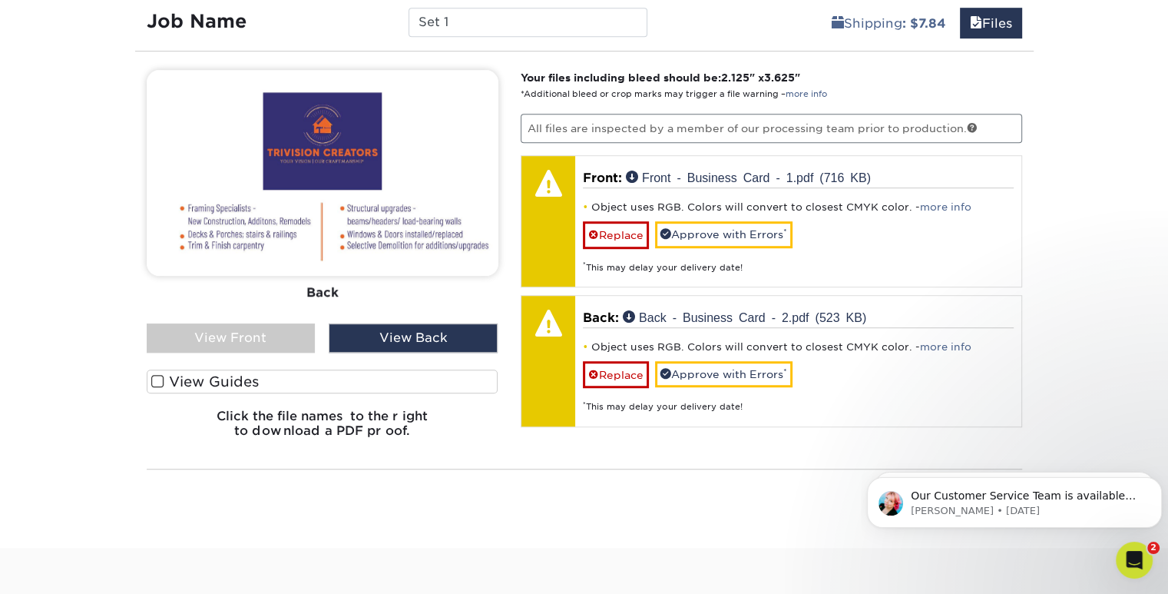
click at [197, 346] on div "View Front" at bounding box center [231, 337] width 169 height 29
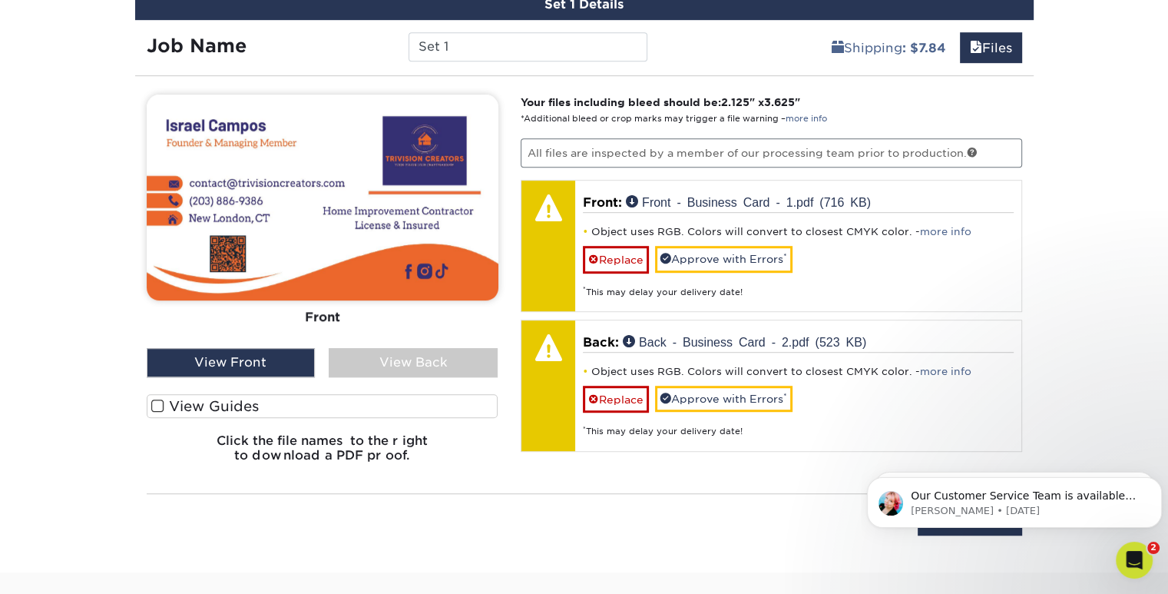
scroll to position [918, 0]
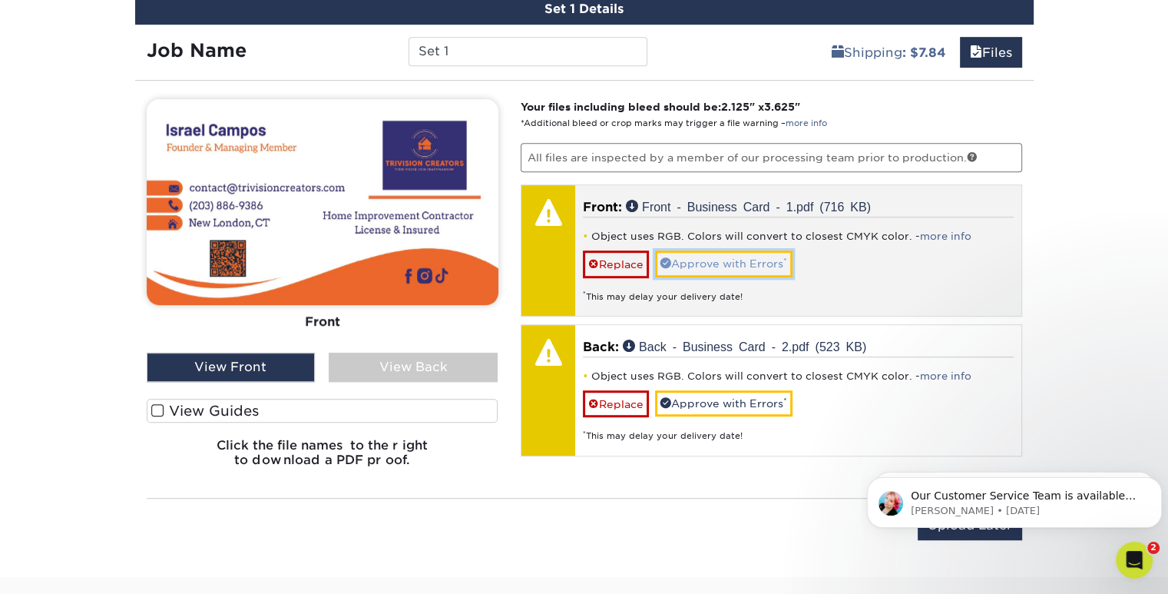
click at [766, 267] on link "Approve with Errors *" at bounding box center [723, 263] width 137 height 26
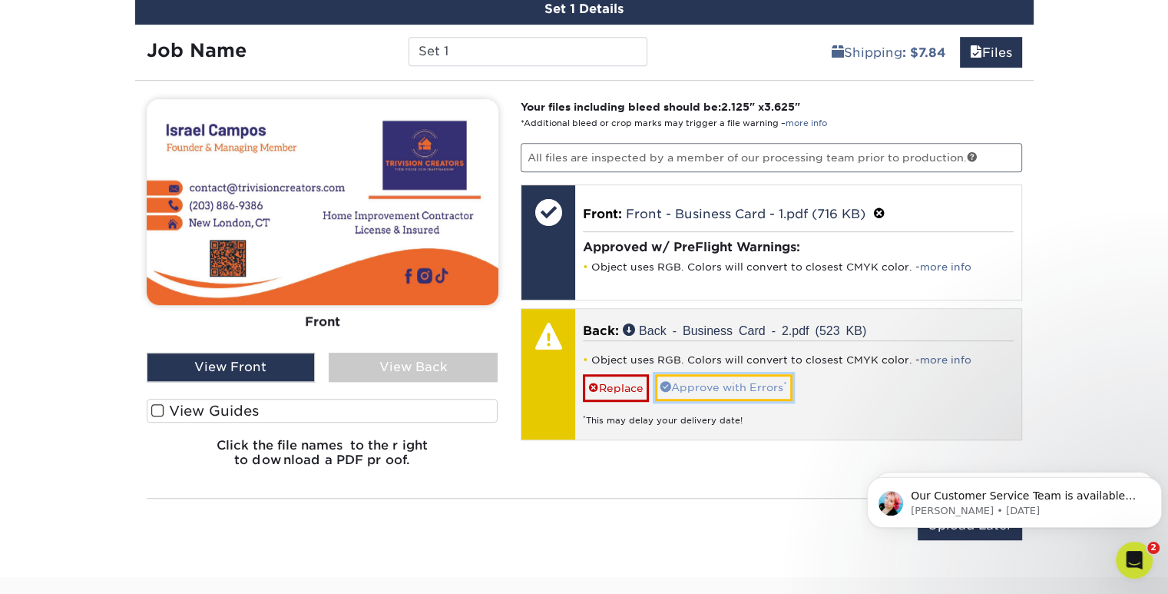
click at [753, 392] on link "Approve with Errors *" at bounding box center [723, 387] width 137 height 26
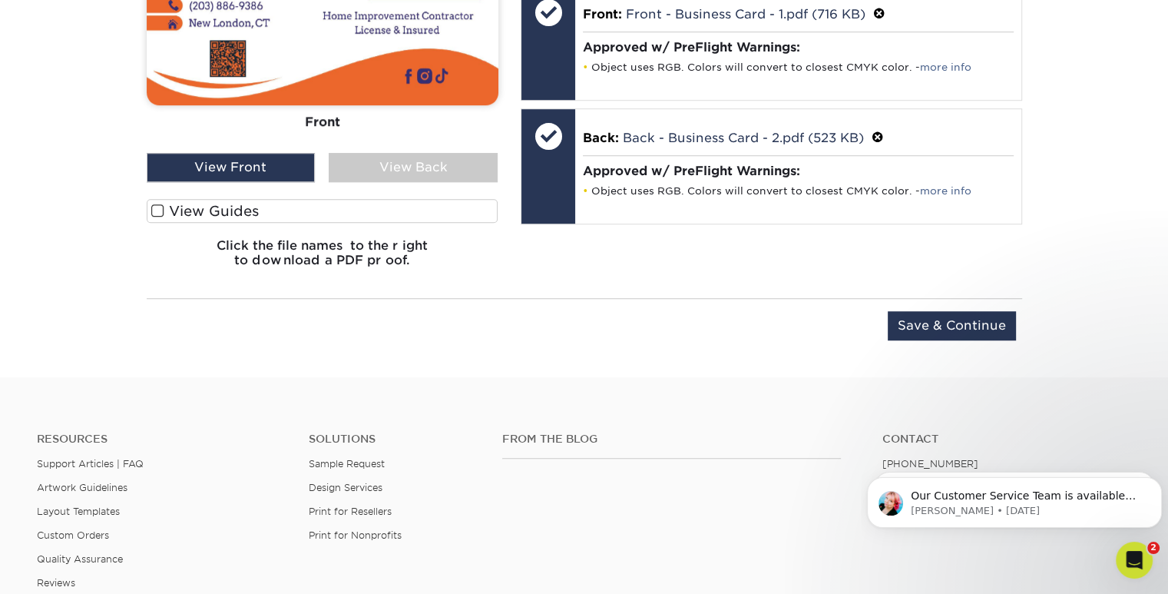
scroll to position [1128, 0]
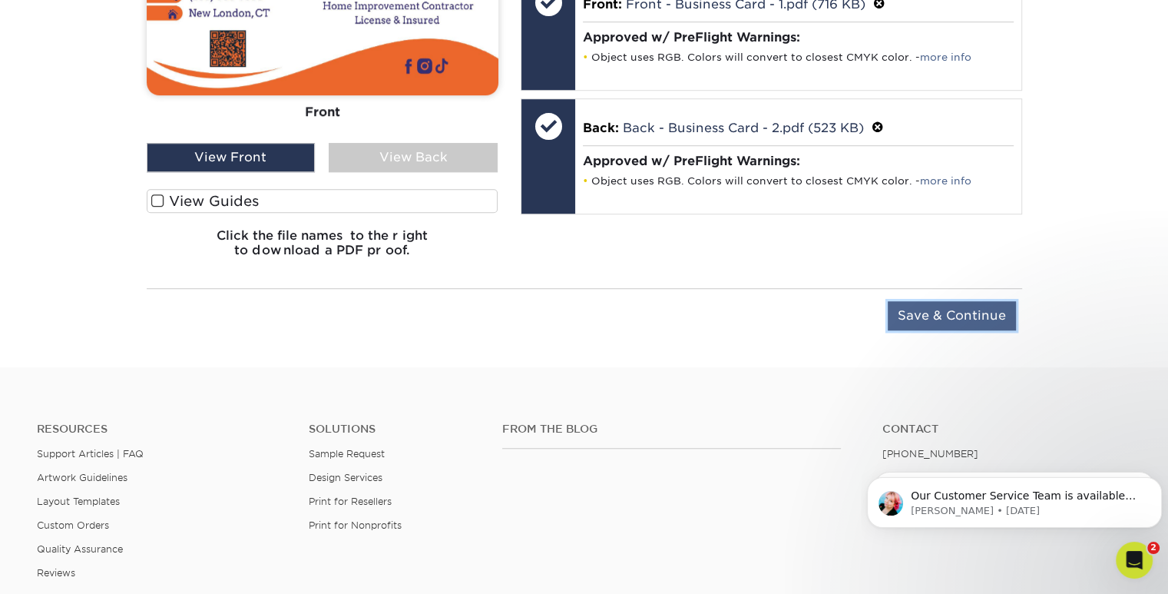
click at [983, 309] on input "Save & Continue" at bounding box center [952, 315] width 128 height 29
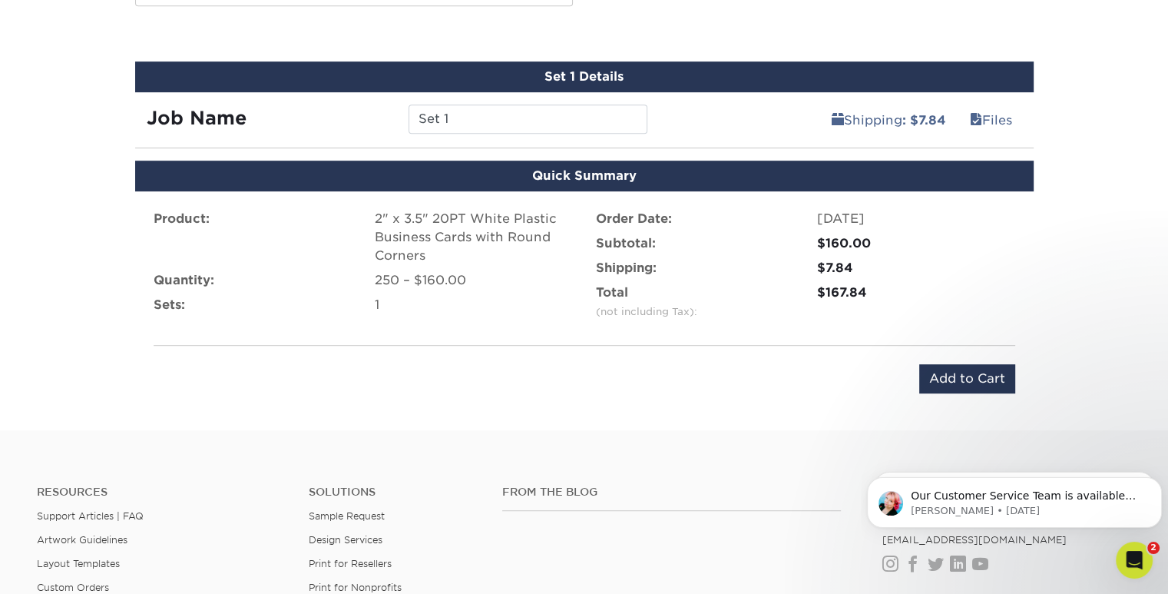
scroll to position [855, 0]
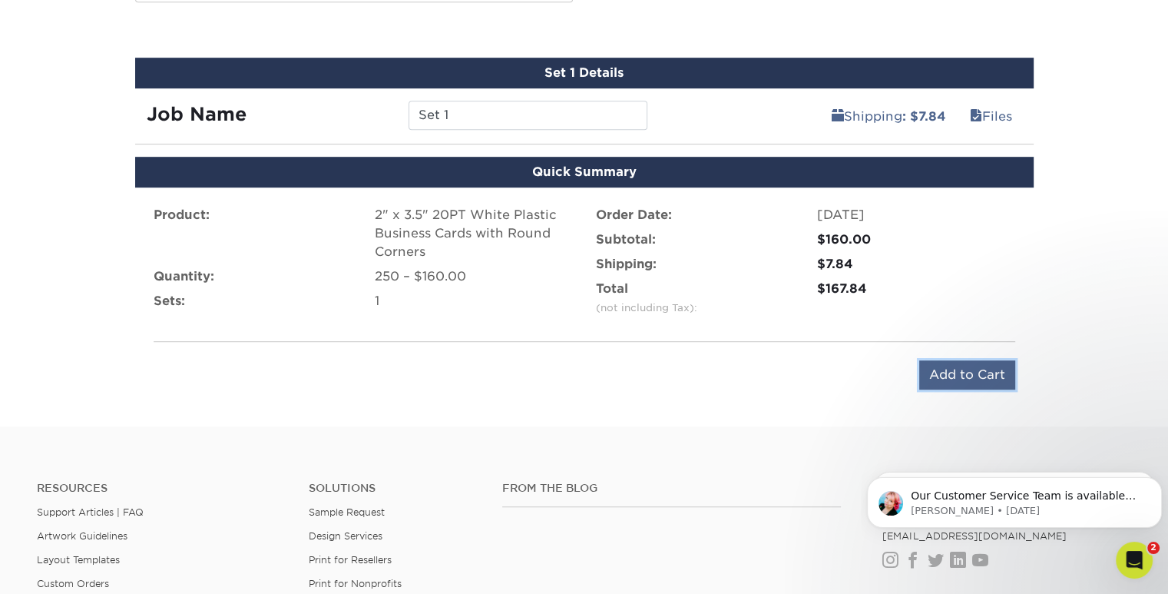
click at [988, 372] on input "Add to Cart" at bounding box center [967, 374] width 96 height 29
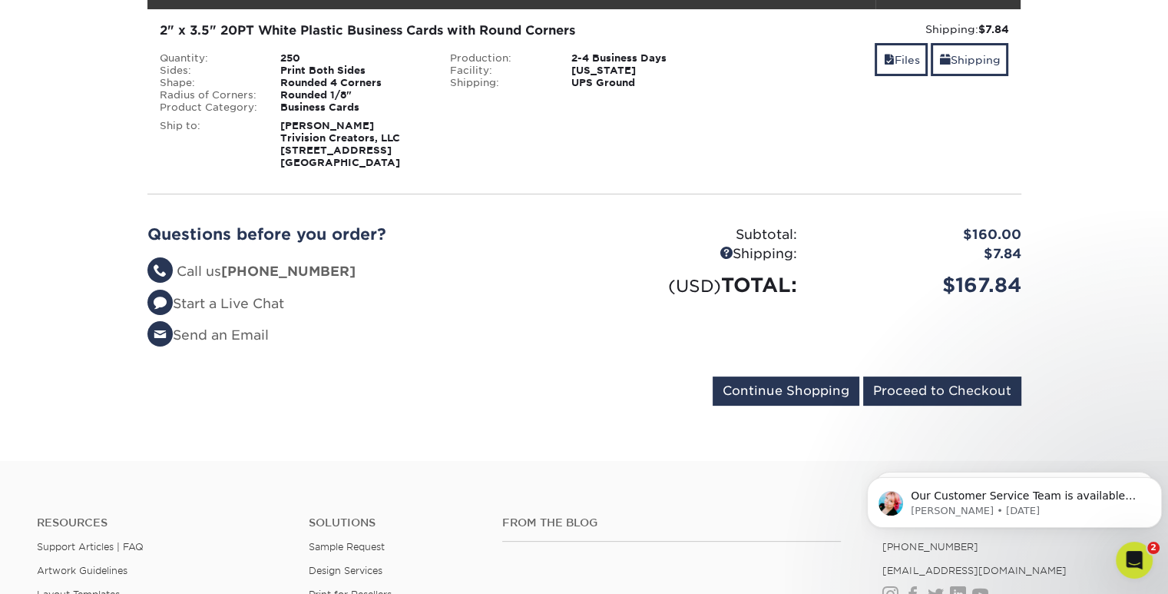
scroll to position [266, 0]
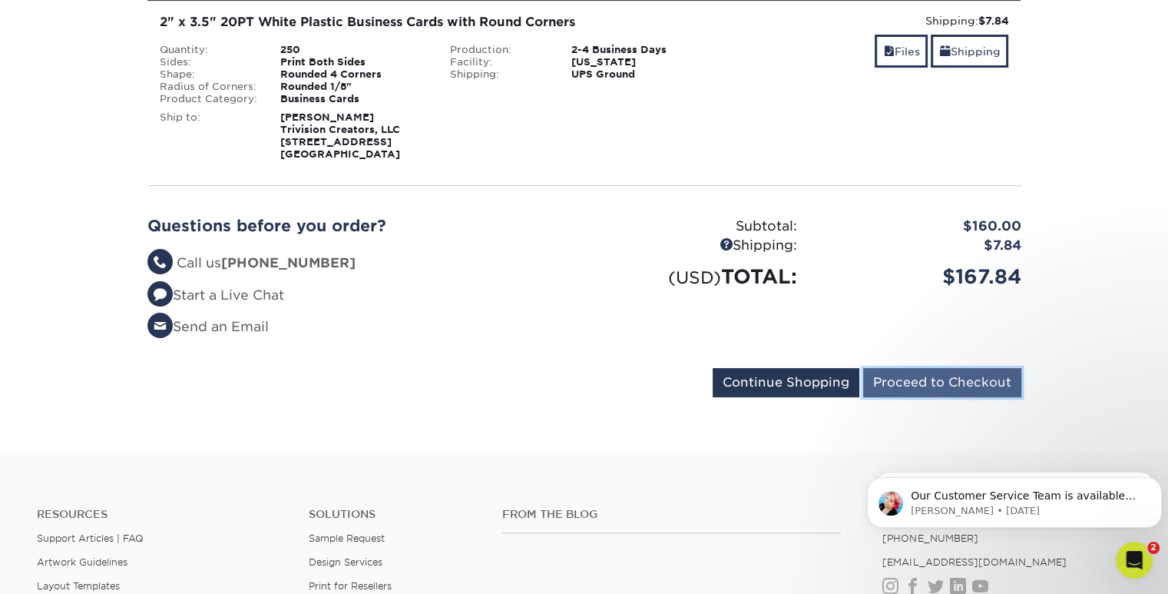
click at [971, 376] on input "Proceed to Checkout" at bounding box center [942, 382] width 158 height 29
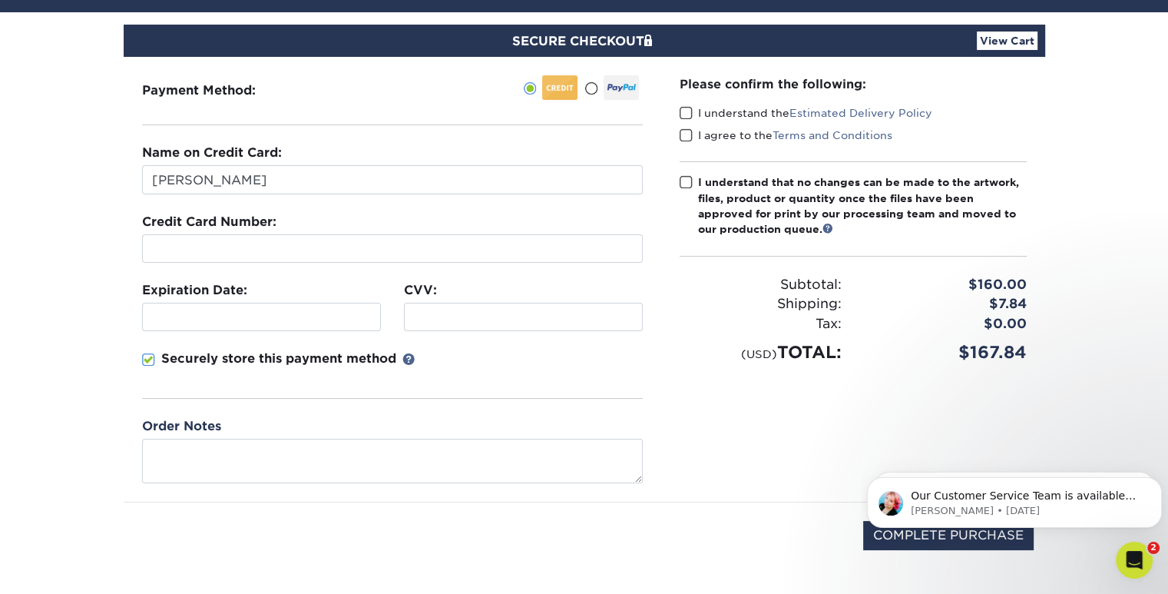
scroll to position [127, 0]
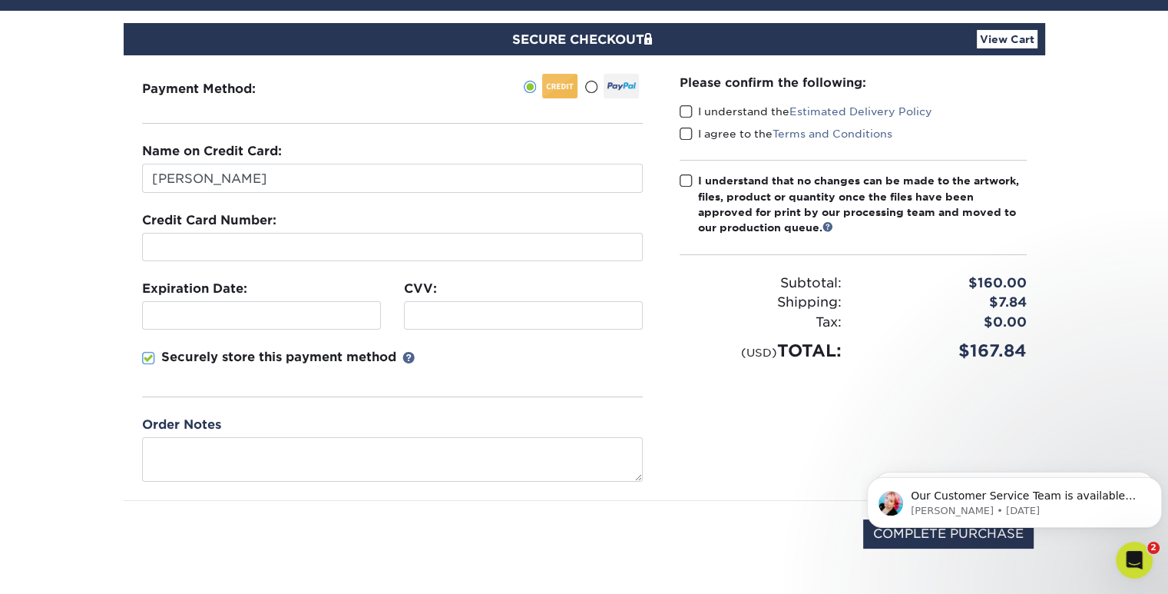
click at [230, 253] on div at bounding box center [392, 247] width 501 height 28
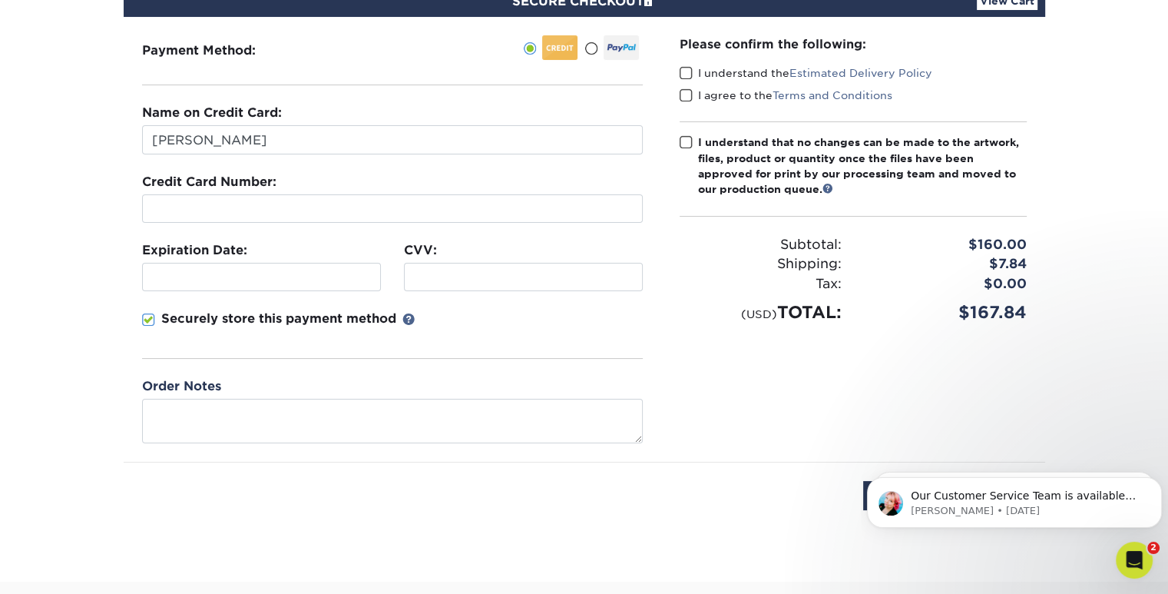
scroll to position [167, 0]
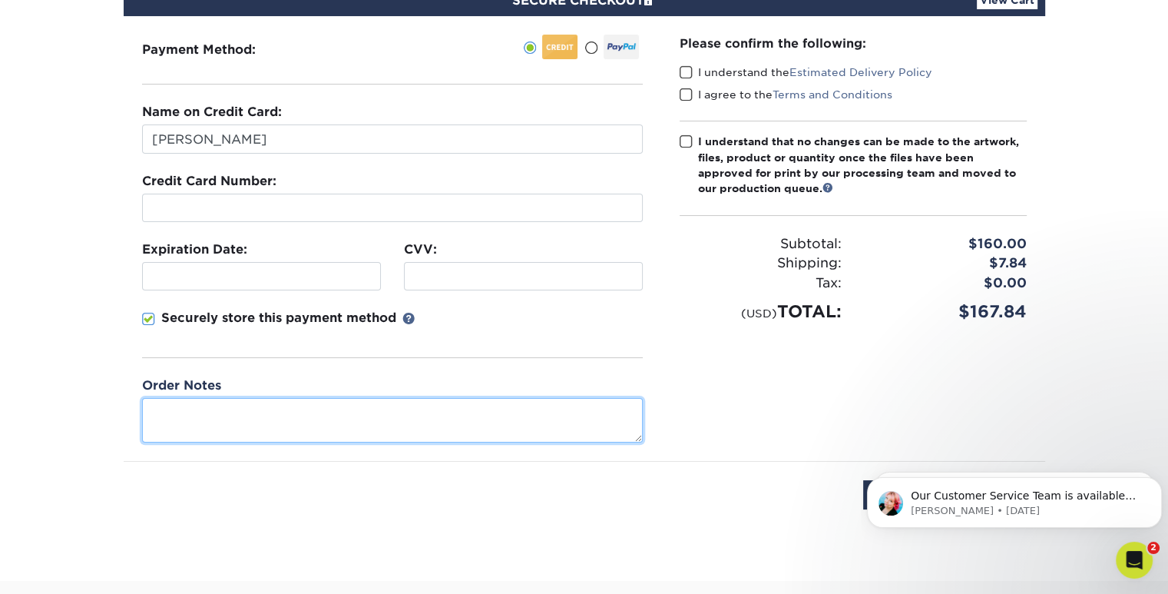
click at [219, 419] on textarea at bounding box center [392, 420] width 501 height 44
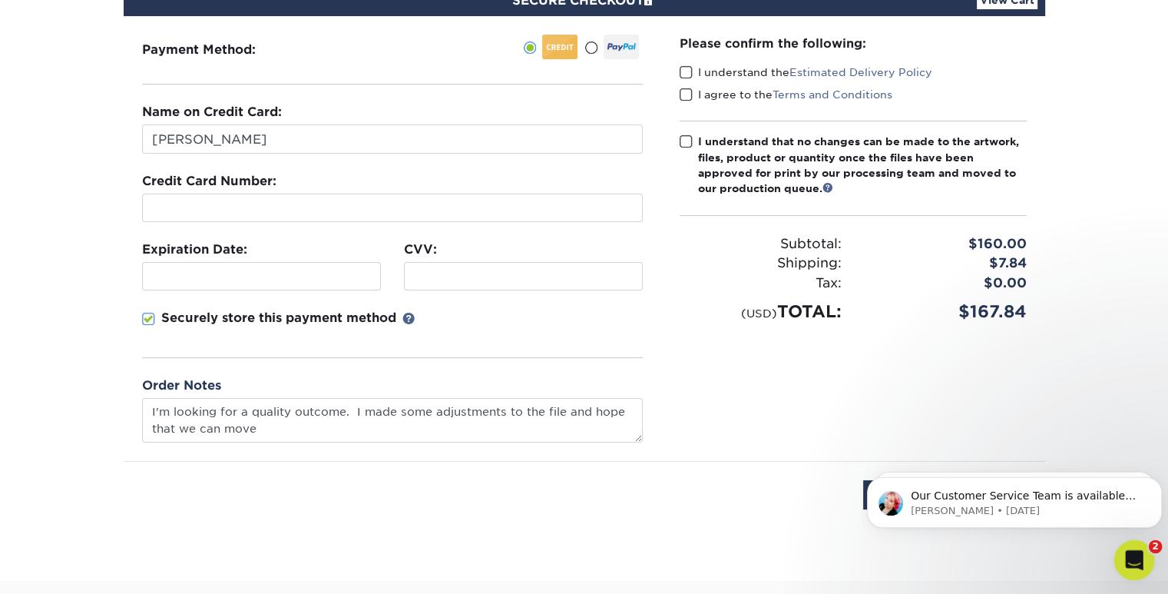
click at [1141, 559] on div "Open Intercom Messenger" at bounding box center [1132, 557] width 51 height 51
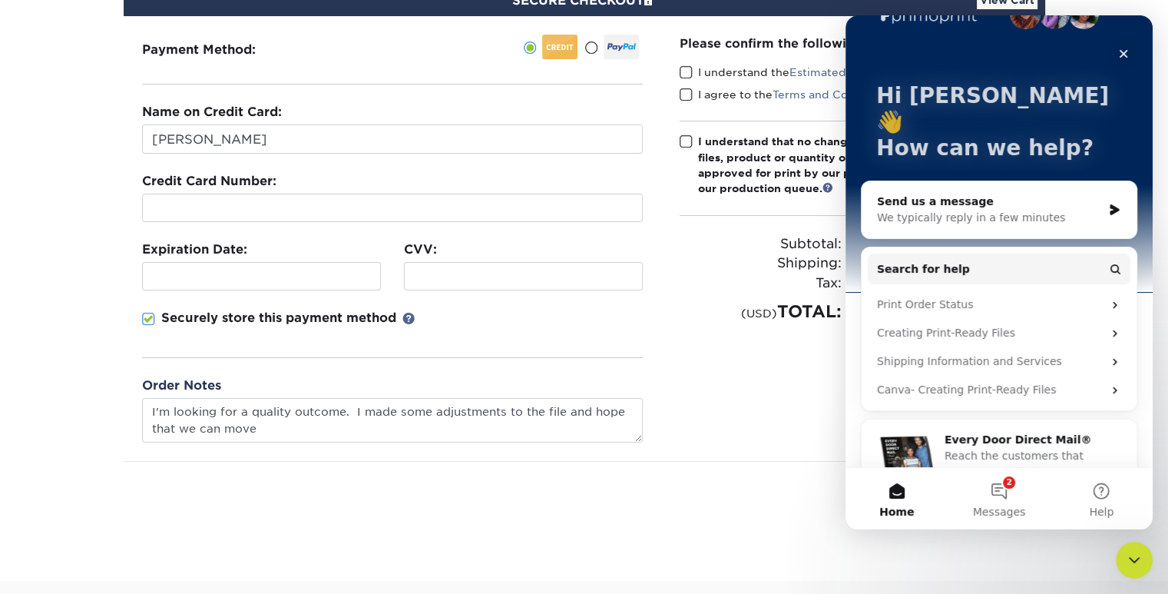
scroll to position [46, 0]
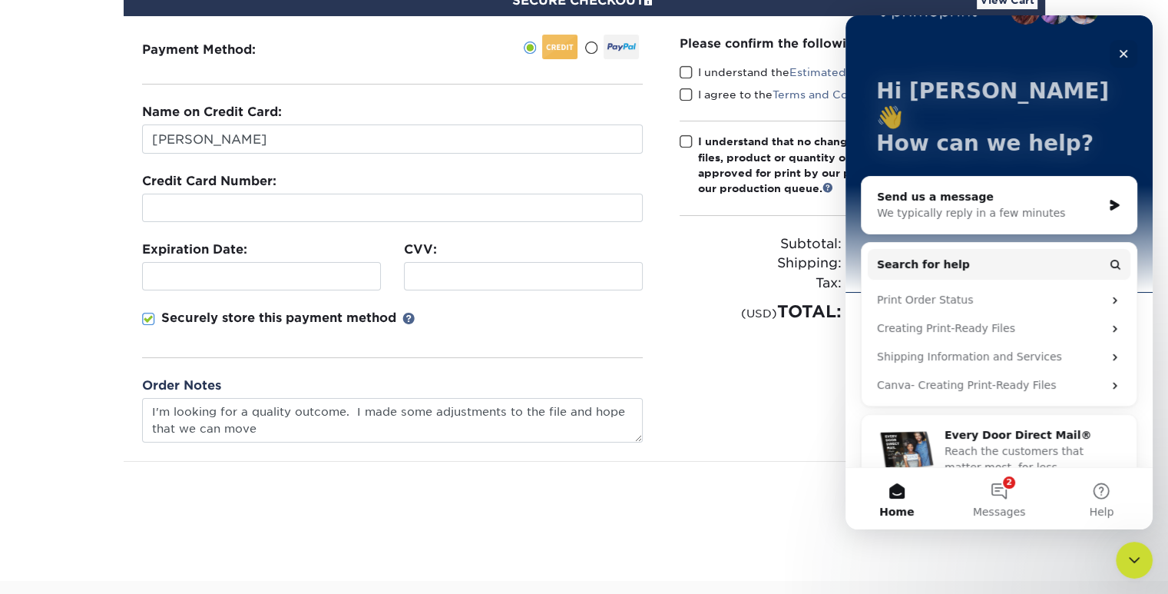
drag, startPoint x: 1147, startPoint y: 304, endPoint x: 2001, endPoint y: 399, distance: 859.9
click at [1007, 488] on button "2 Messages" at bounding box center [999, 498] width 102 height 61
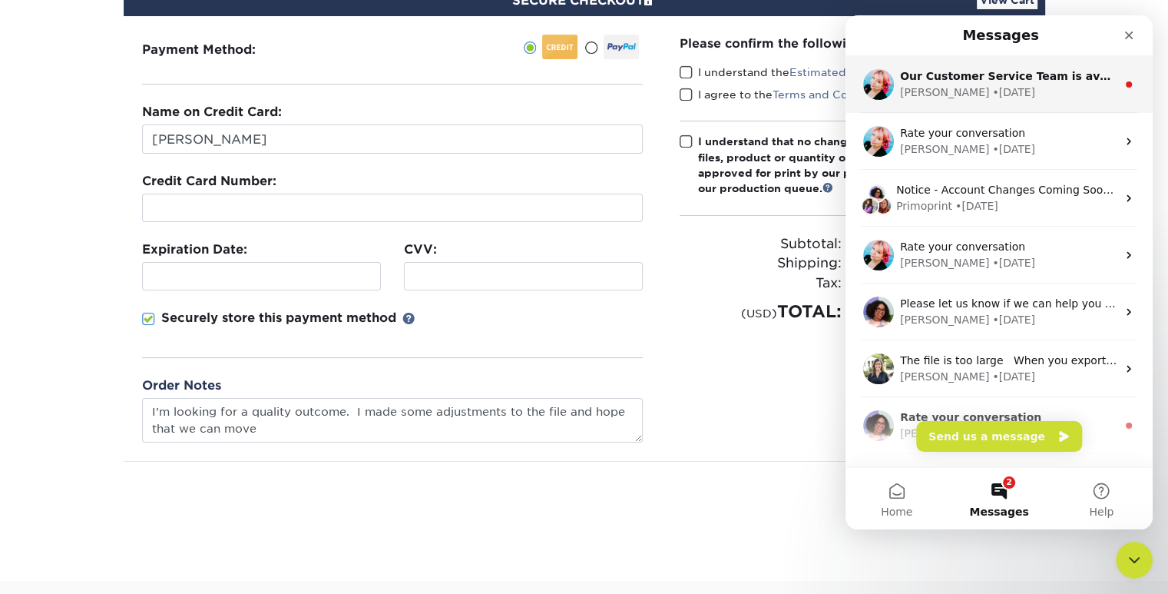
click at [1018, 86] on div "Jenny • 2w ago" at bounding box center [1008, 92] width 217 height 16
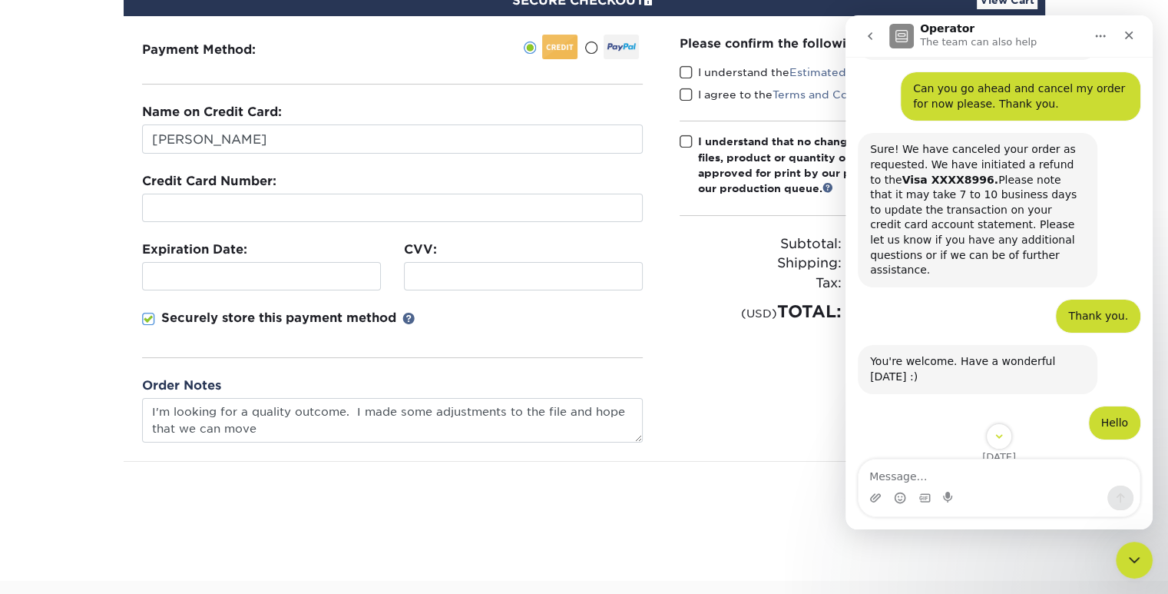
scroll to position [898, 0]
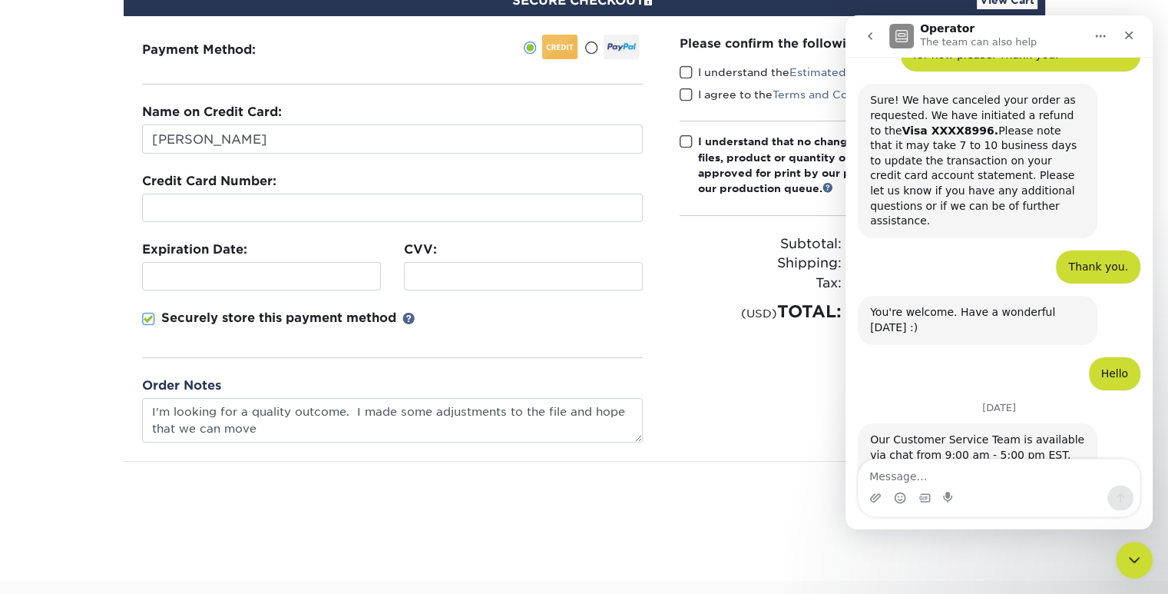
drag, startPoint x: 1150, startPoint y: 129, endPoint x: 2014, endPoint y: 432, distance: 916.4
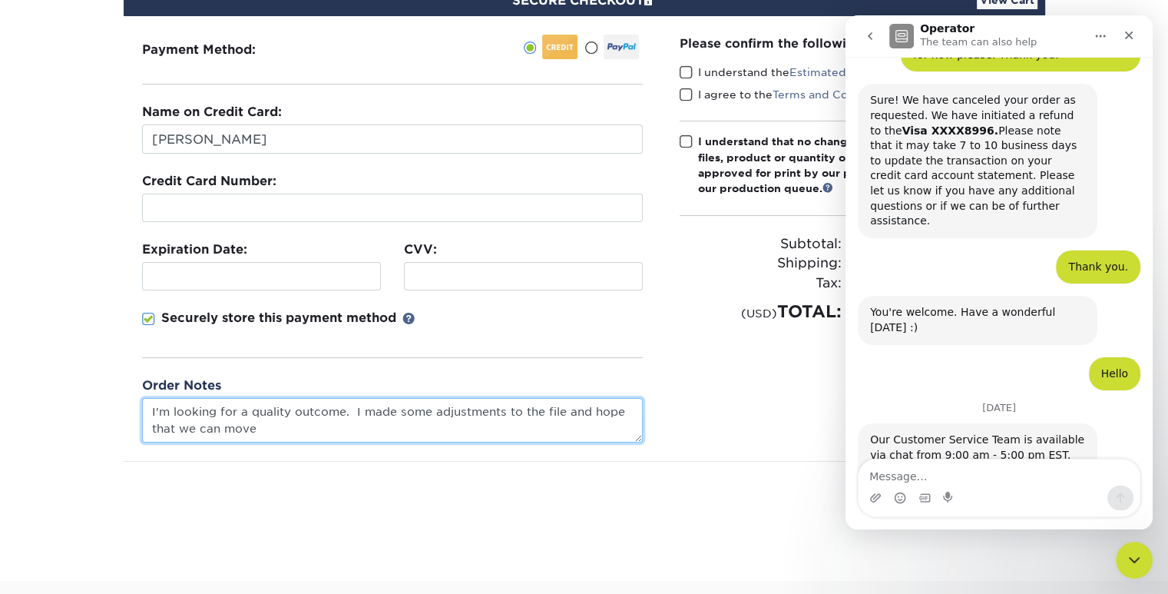
click at [266, 426] on textarea "I'm looking for a quality outcome. I made some adjustments to the file and hope…" at bounding box center [392, 420] width 501 height 44
click at [502, 436] on textarea "I'm looking to place this order I had initially tried doing a few weeks ago. I'…" at bounding box center [392, 420] width 501 height 44
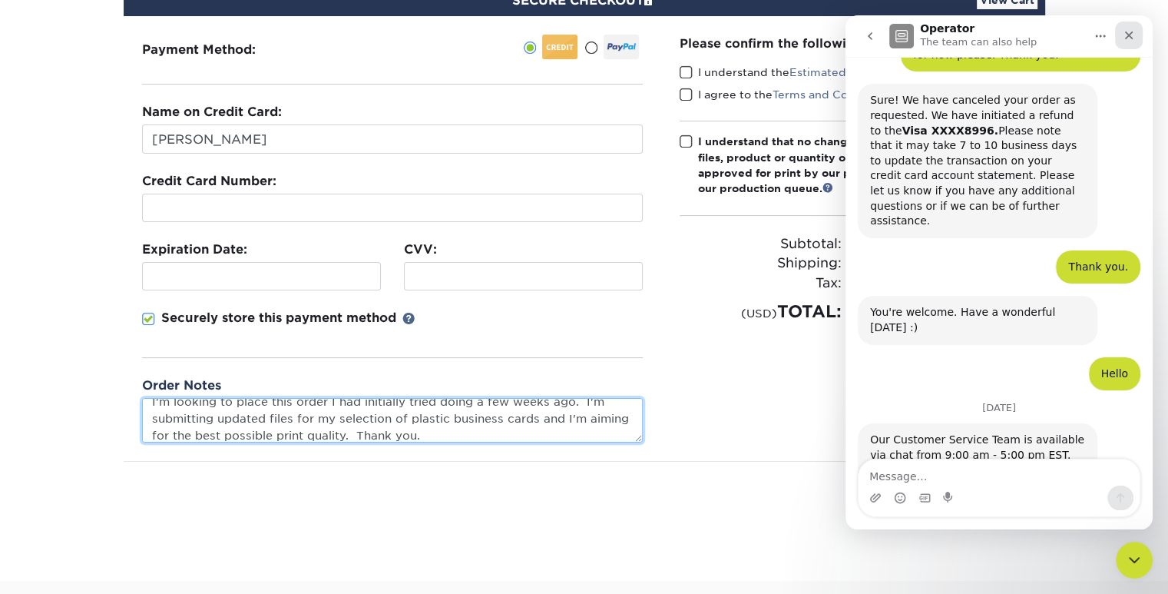
type textarea "I'm looking to place this order I had initially tried doing a few weeks ago. I'…"
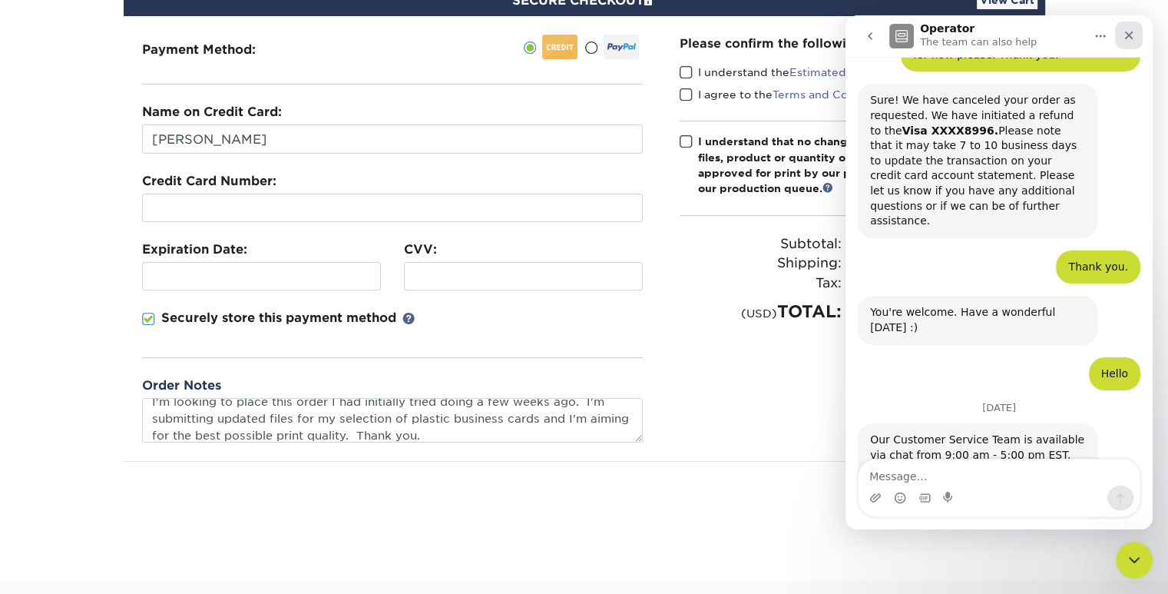
click at [1127, 40] on icon "Close" at bounding box center [1129, 35] width 12 height 12
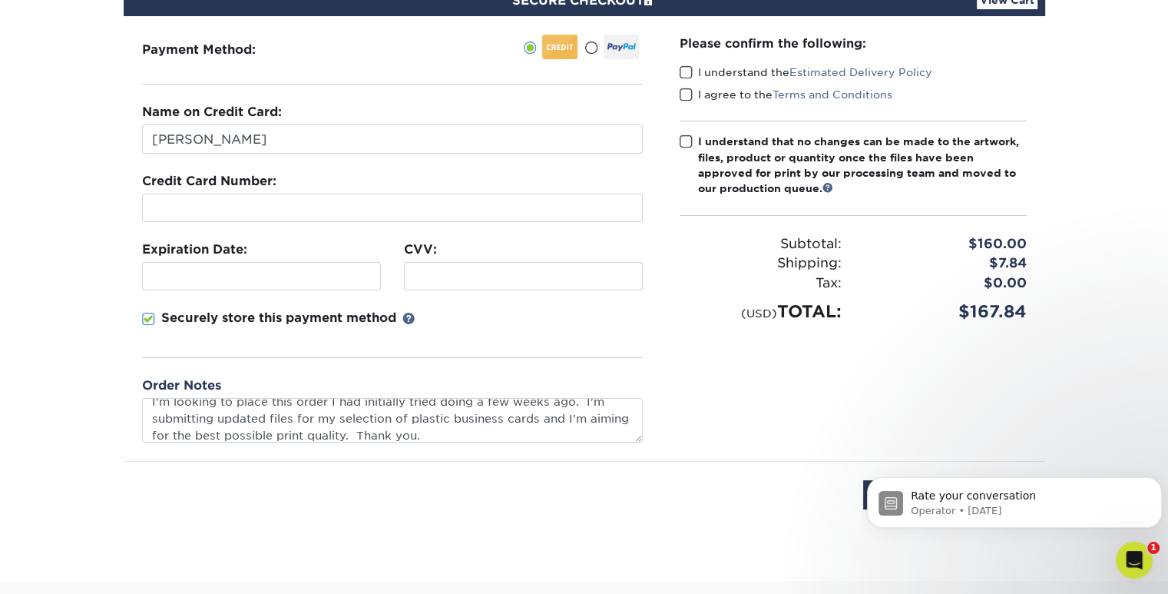
scroll to position [898, 0]
click at [836, 385] on div "Please confirm the following: I understand the Estimated Delivery Policy I agre…" at bounding box center [853, 238] width 384 height 445
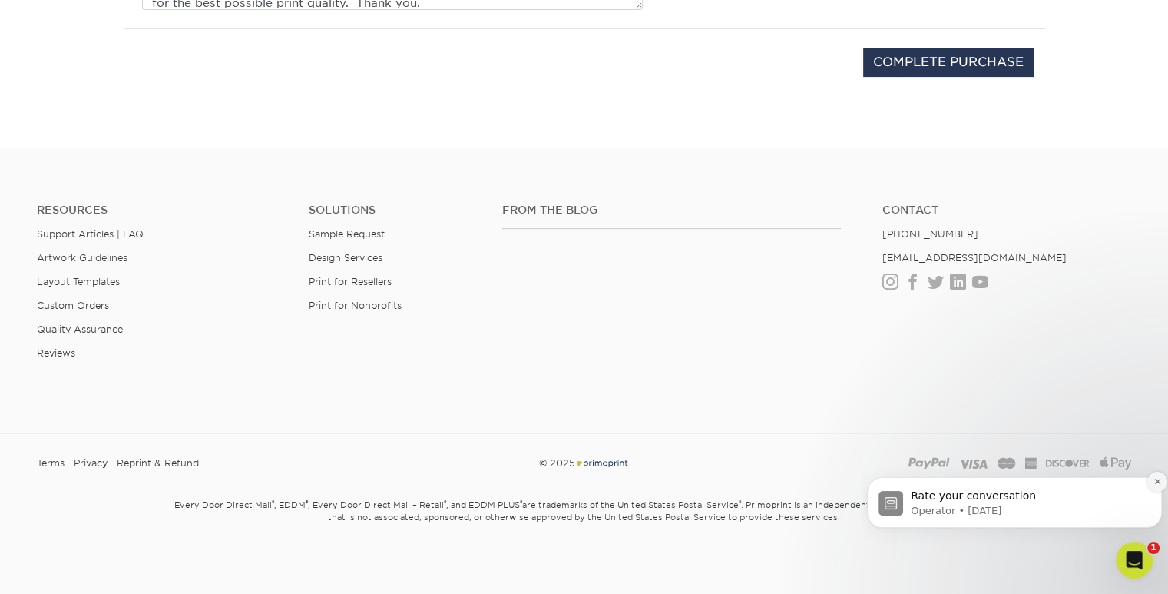
click at [1157, 491] on button "Dismiss notification" at bounding box center [1157, 482] width 20 height 20
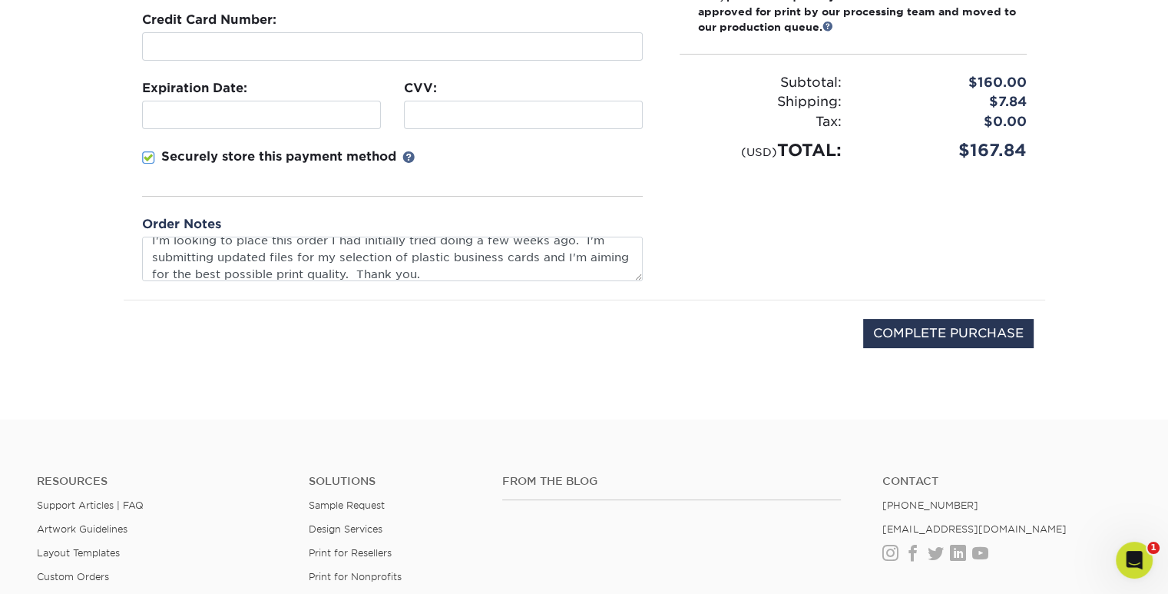
scroll to position [327, 0]
click at [1160, 338] on section "SECURE CHECKOUT View Cart Payment Method: Name on Credit Card:" at bounding box center [584, 115] width 1168 height 609
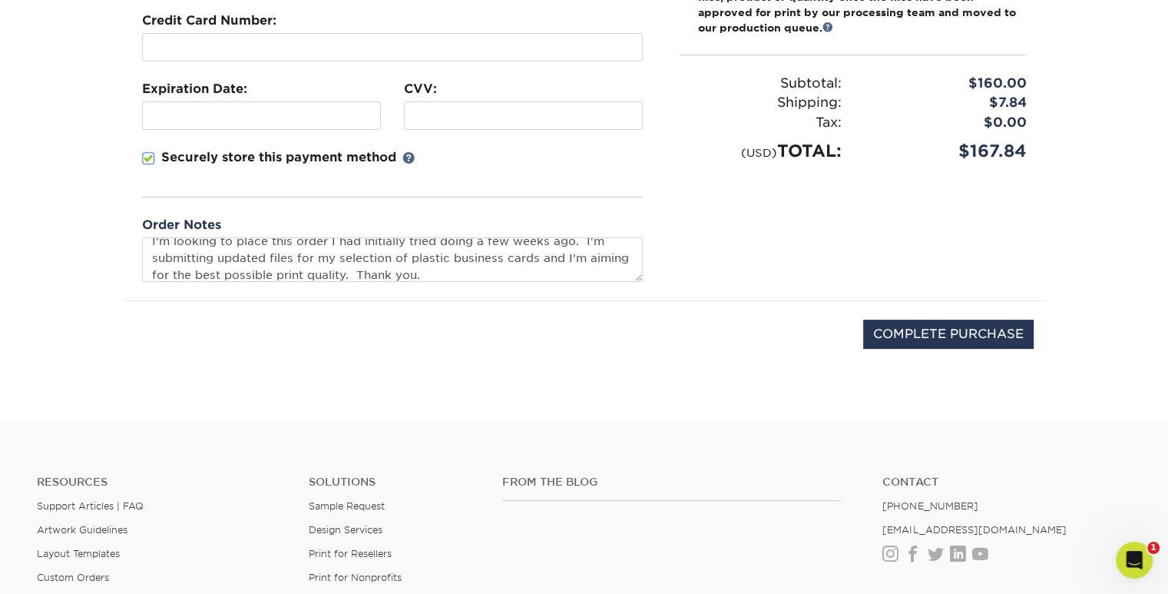
click at [1160, 338] on section "SECURE CHECKOUT View Cart Payment Method: Name on Credit Card:" at bounding box center [584, 115] width 1168 height 609
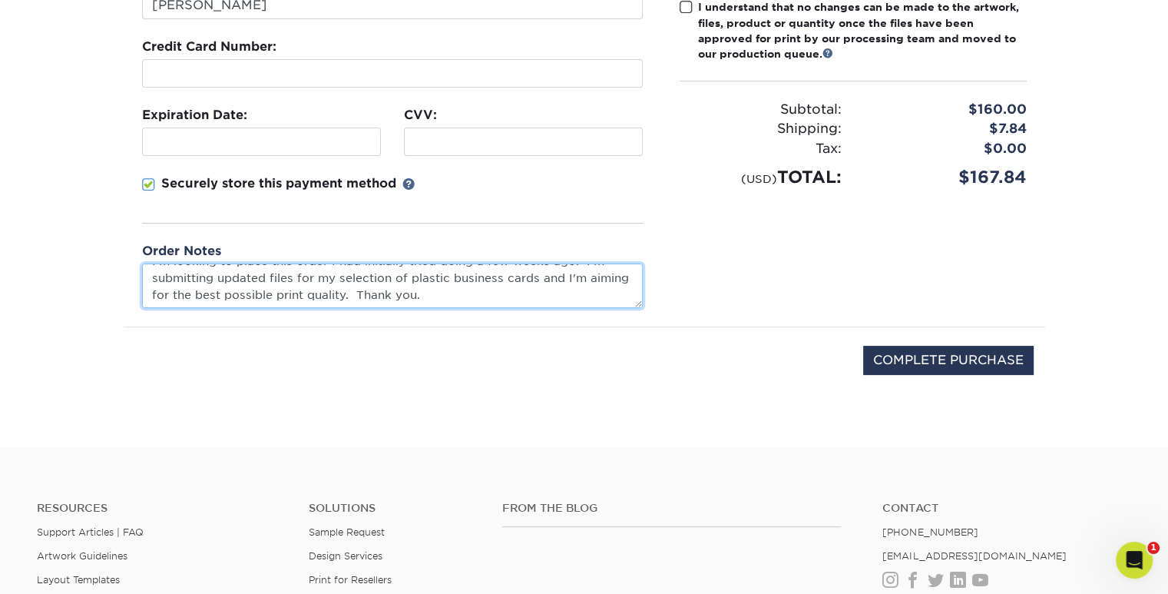
scroll to position [303, 0]
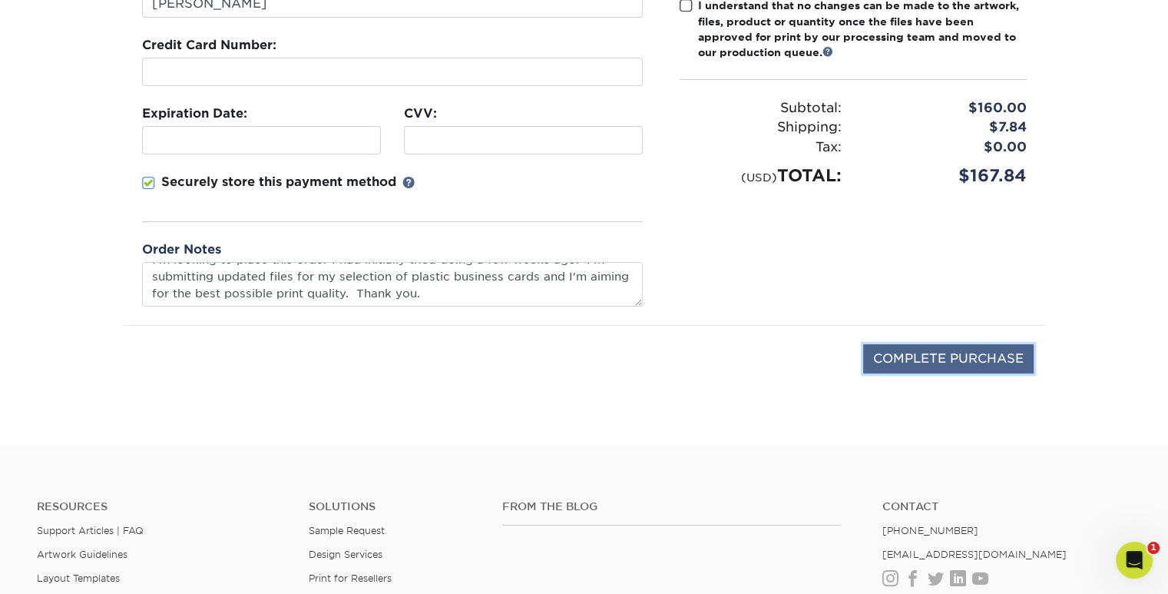
click at [974, 357] on input "COMPLETE PURCHASE" at bounding box center [948, 358] width 170 height 29
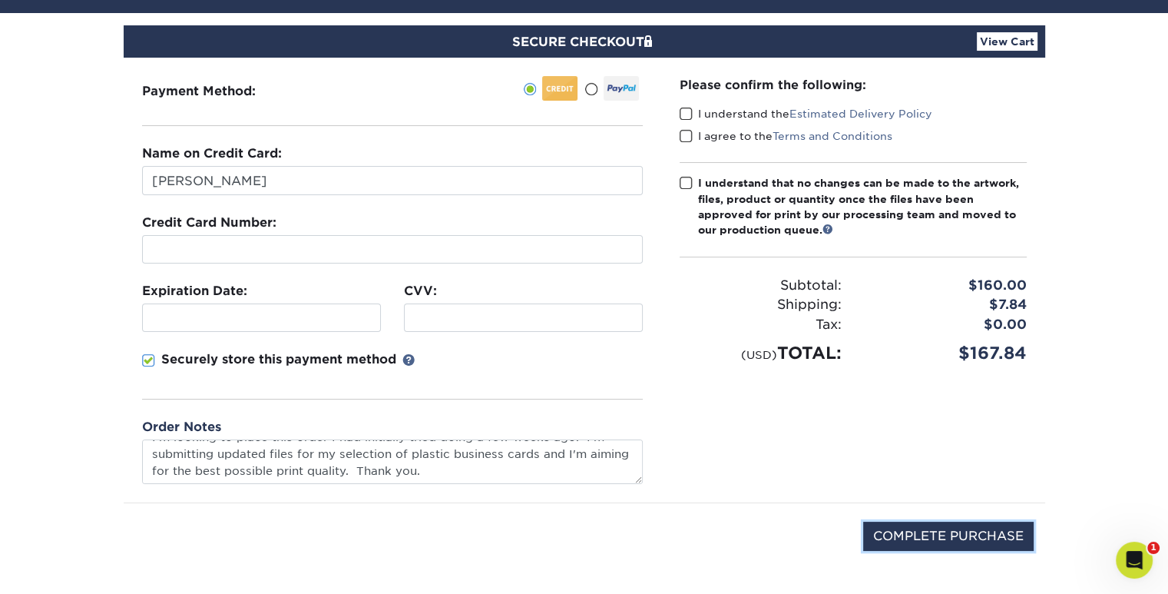
scroll to position [124, 0]
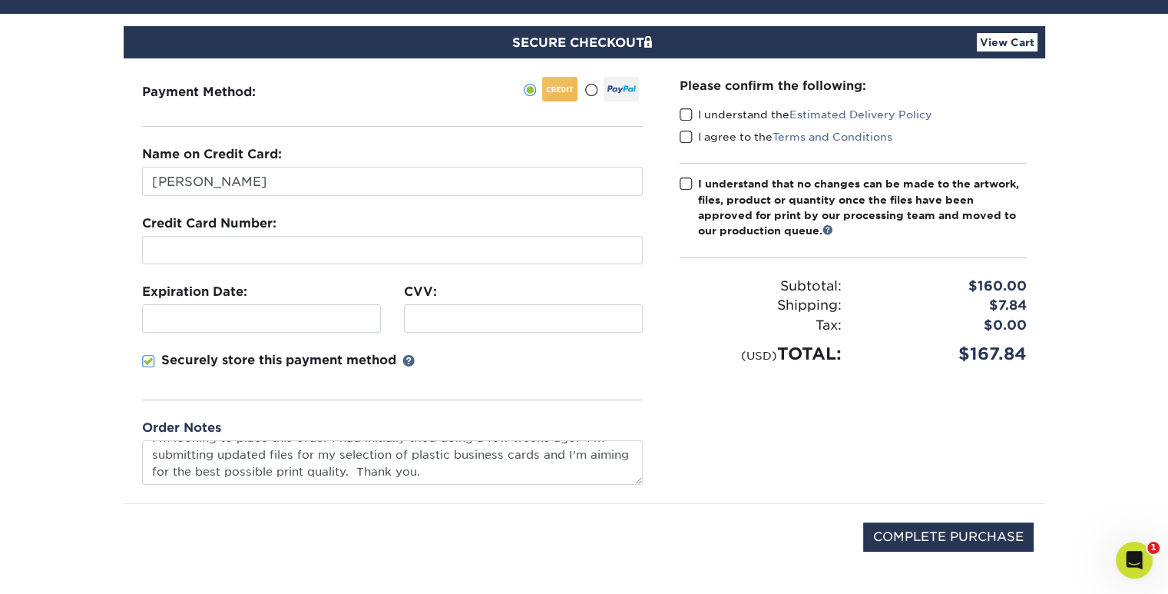
click at [686, 115] on span at bounding box center [686, 115] width 13 height 15
click at [0, 0] on input "I understand the Estimated Delivery Policy" at bounding box center [0, 0] width 0 height 0
click at [687, 141] on span at bounding box center [686, 137] width 13 height 15
click at [0, 0] on input "I agree to the Terms and Conditions" at bounding box center [0, 0] width 0 height 0
click at [683, 179] on span at bounding box center [686, 184] width 13 height 15
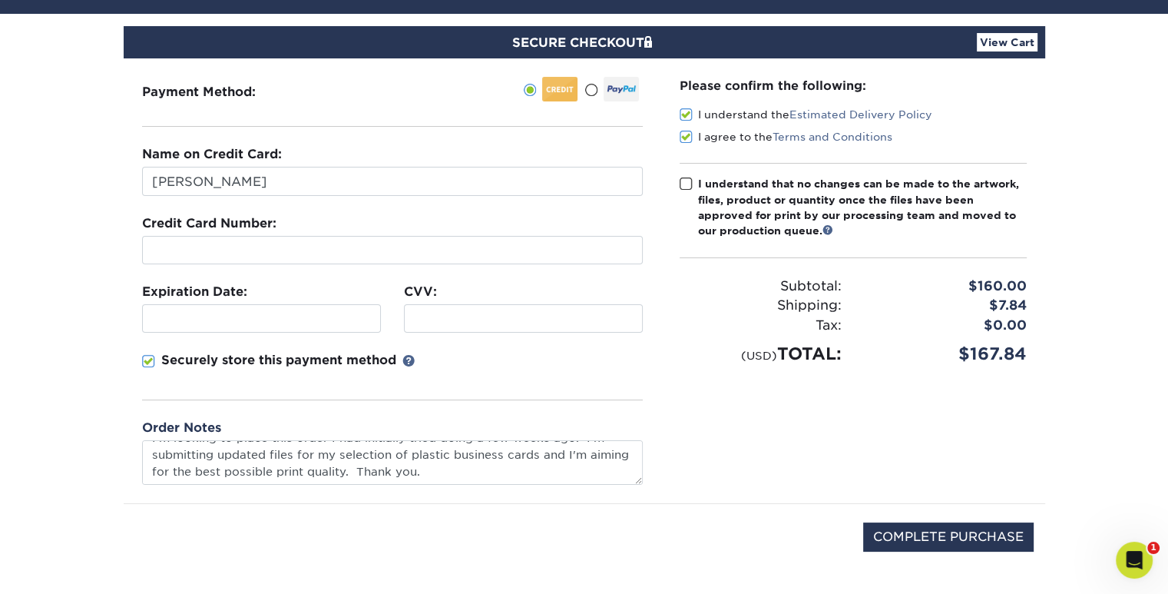
click at [0, 0] on input "I understand that no changes can be made to the artwork, files, product or quan…" at bounding box center [0, 0] width 0 height 0
click at [949, 532] on input "COMPLETE PURCHASE" at bounding box center [948, 536] width 170 height 29
type input "PROCESSING, PLEASE WAIT..."
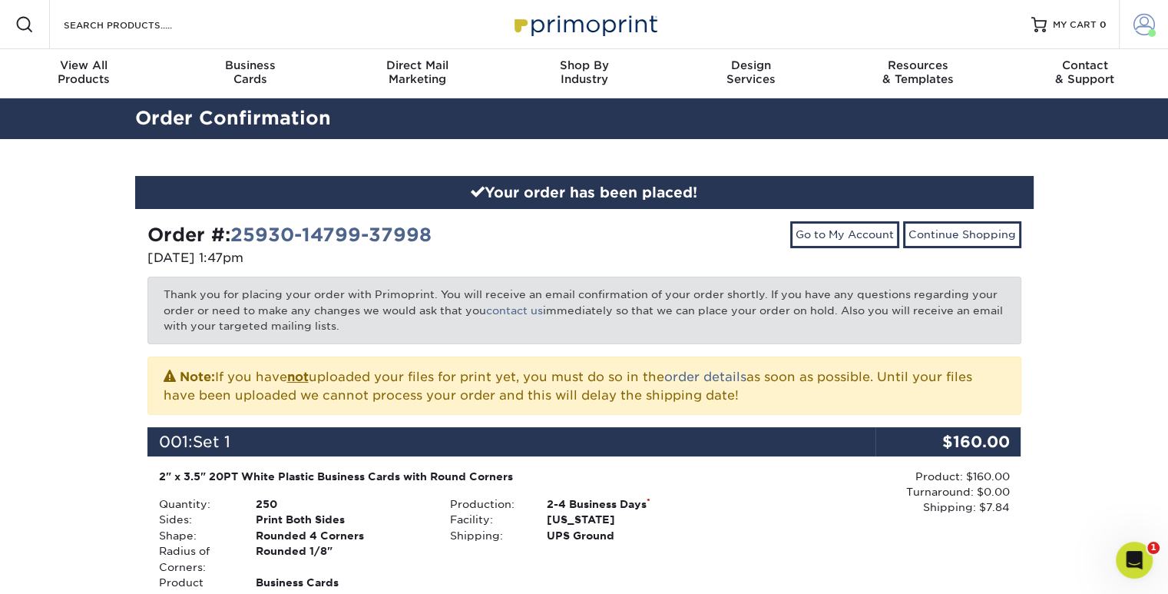
click at [1143, 23] on span at bounding box center [1144, 25] width 22 height 22
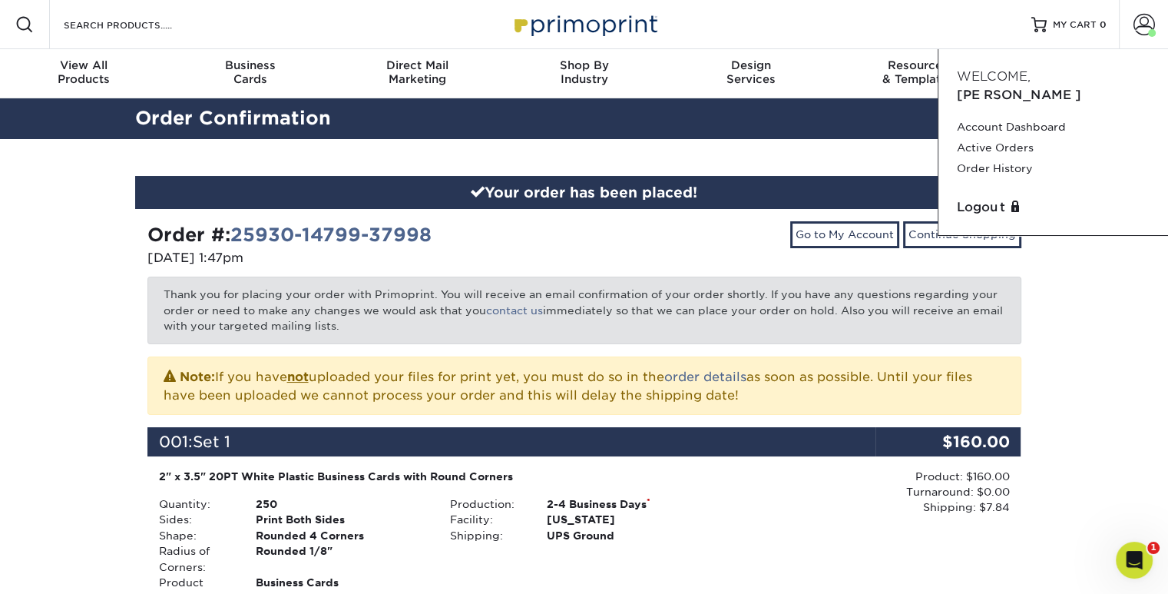
click at [1042, 88] on span "[PERSON_NAME]" at bounding box center [1019, 95] width 124 height 15
click at [1012, 137] on link "Active Orders" at bounding box center [1053, 147] width 193 height 21
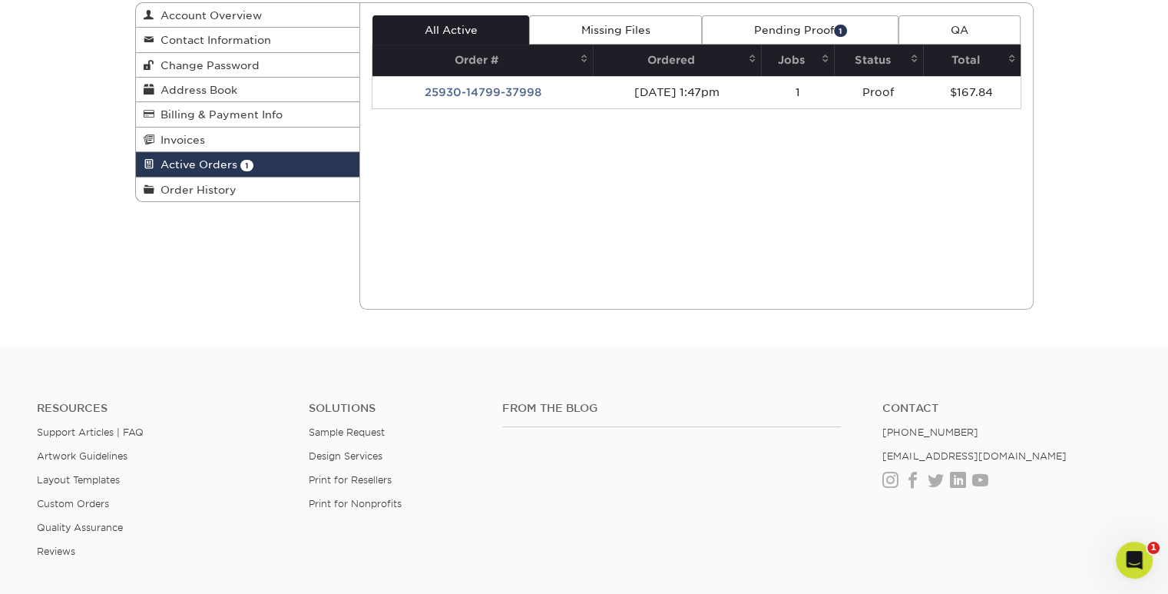
scroll to position [175, 0]
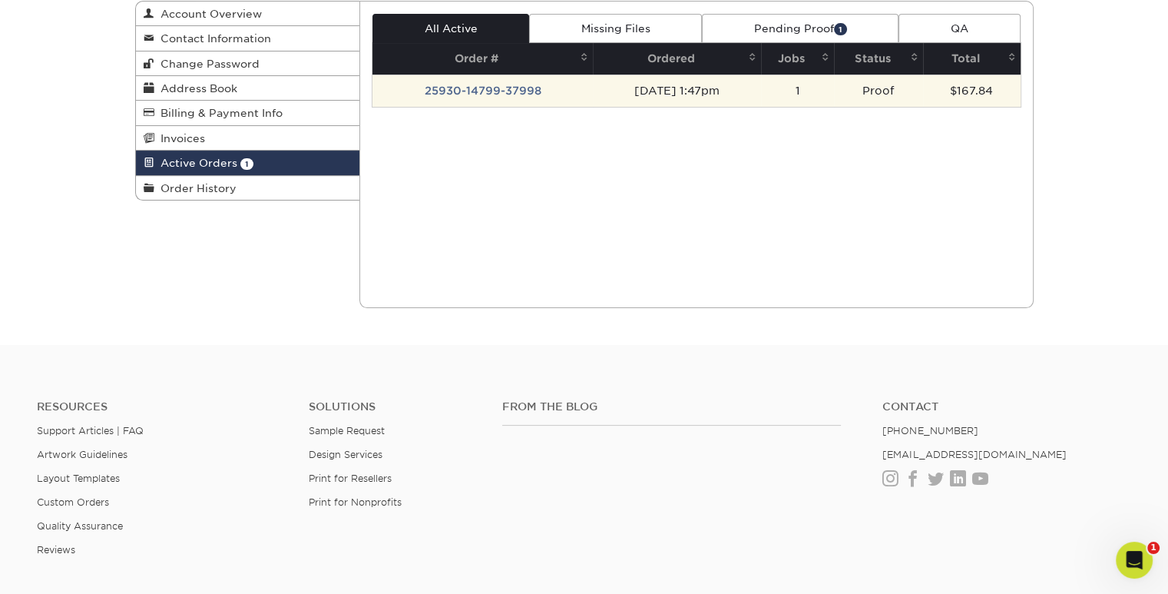
click at [593, 96] on td "[DATE] 1:47pm" at bounding box center [677, 90] width 168 height 32
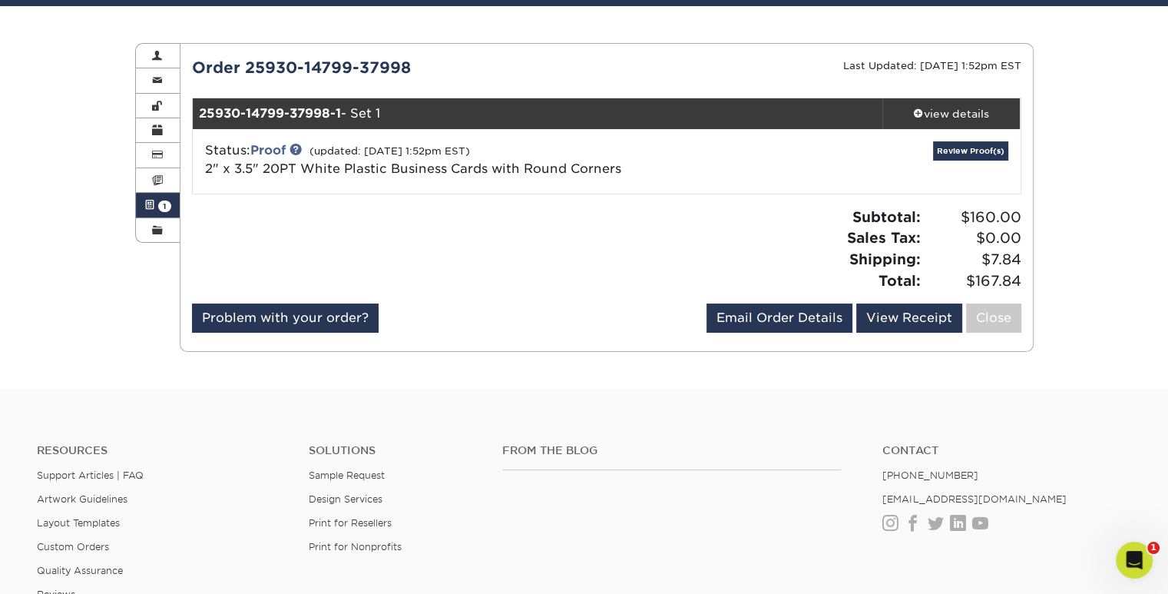
scroll to position [120, 0]
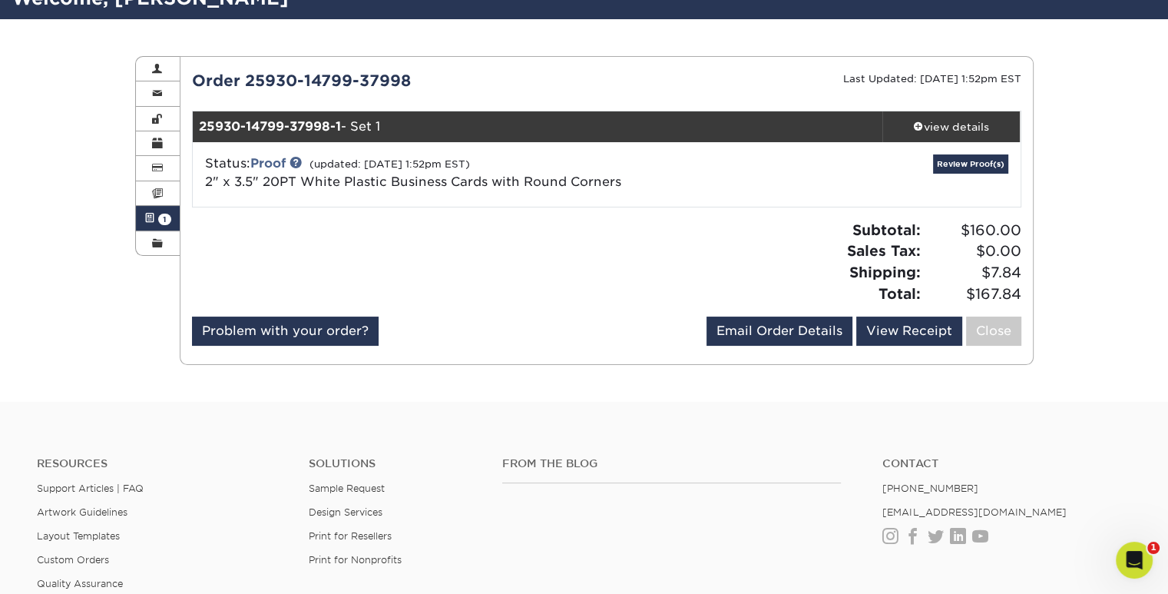
click at [834, 167] on div "Review Proof(s)" at bounding box center [882, 174] width 276 height 40
click at [965, 167] on link "Review Proof(s)" at bounding box center [970, 163] width 75 height 19
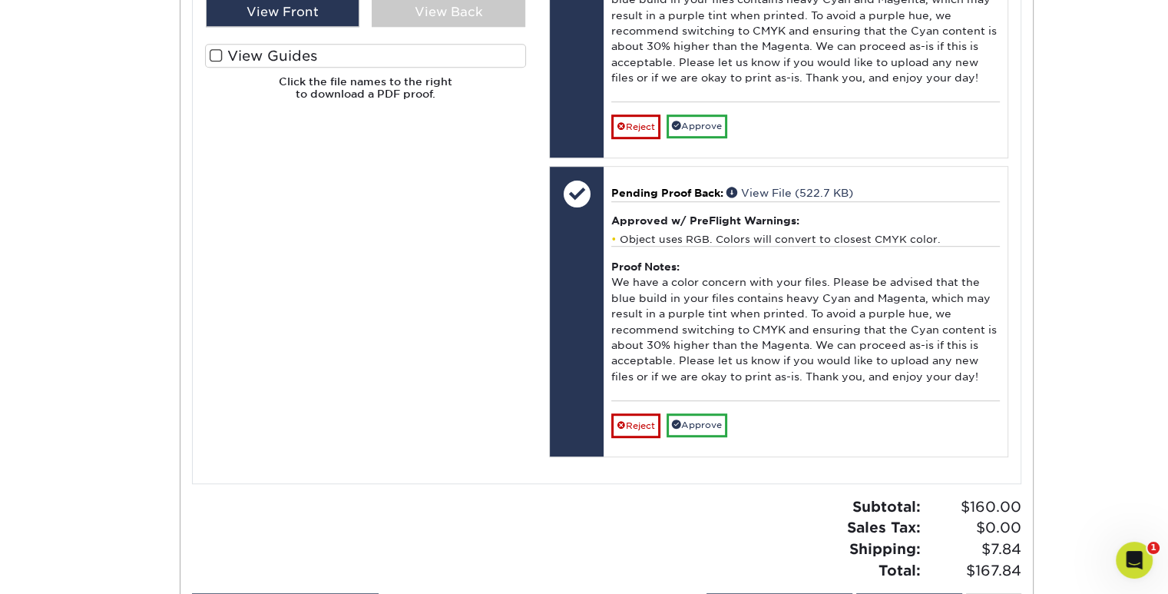
scroll to position [943, 0]
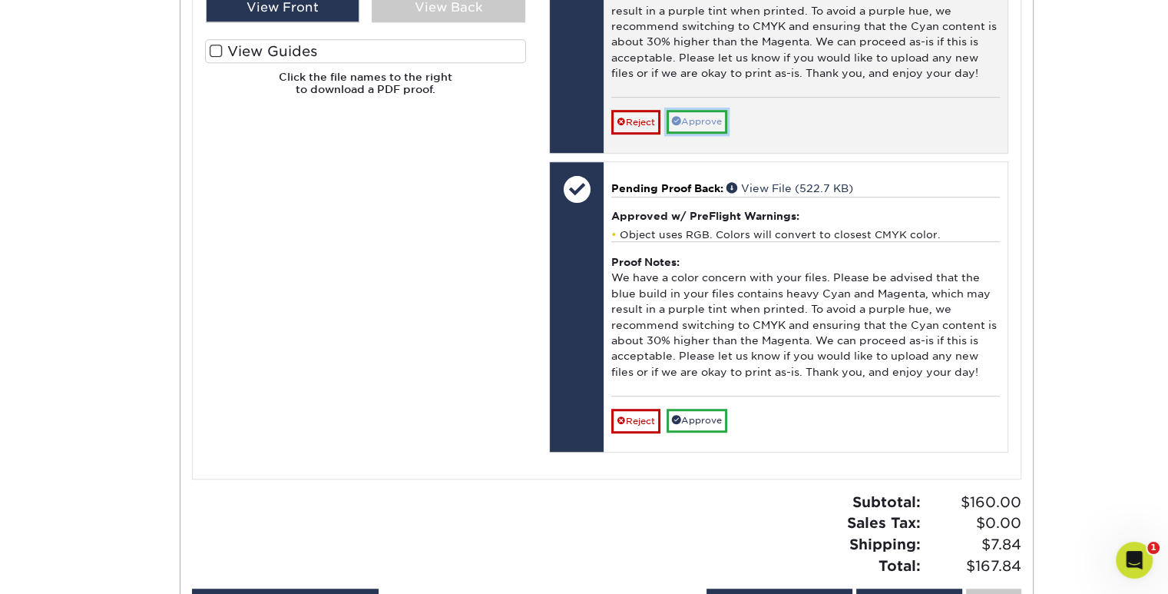
click at [720, 134] on link "Approve" at bounding box center [697, 122] width 61 height 24
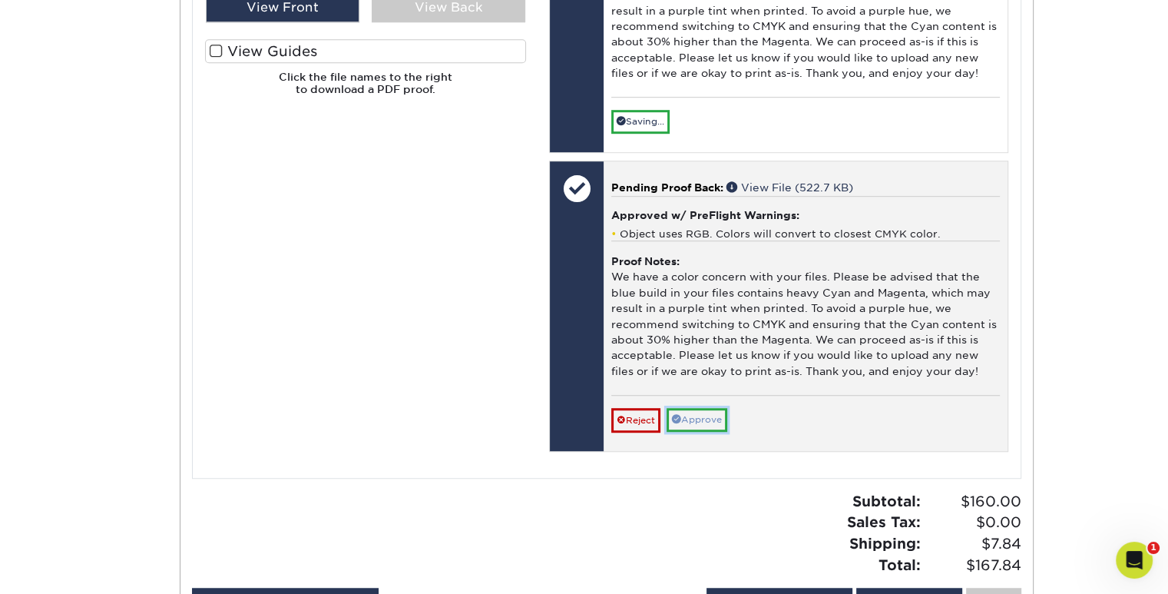
click at [723, 432] on link "Approve" at bounding box center [697, 420] width 61 height 24
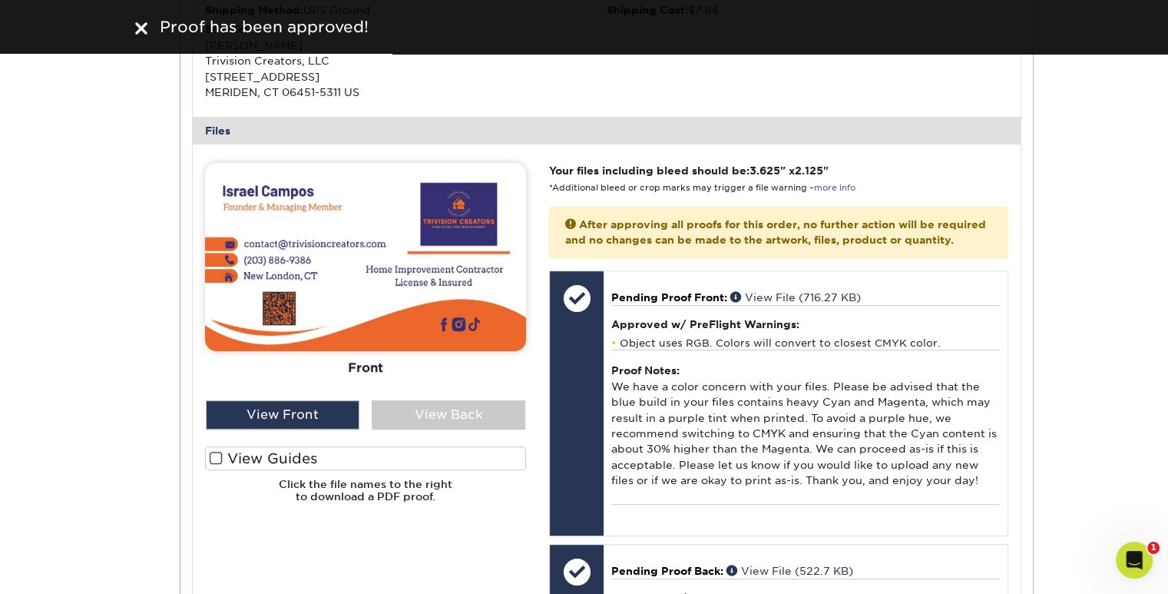
scroll to position [534, 0]
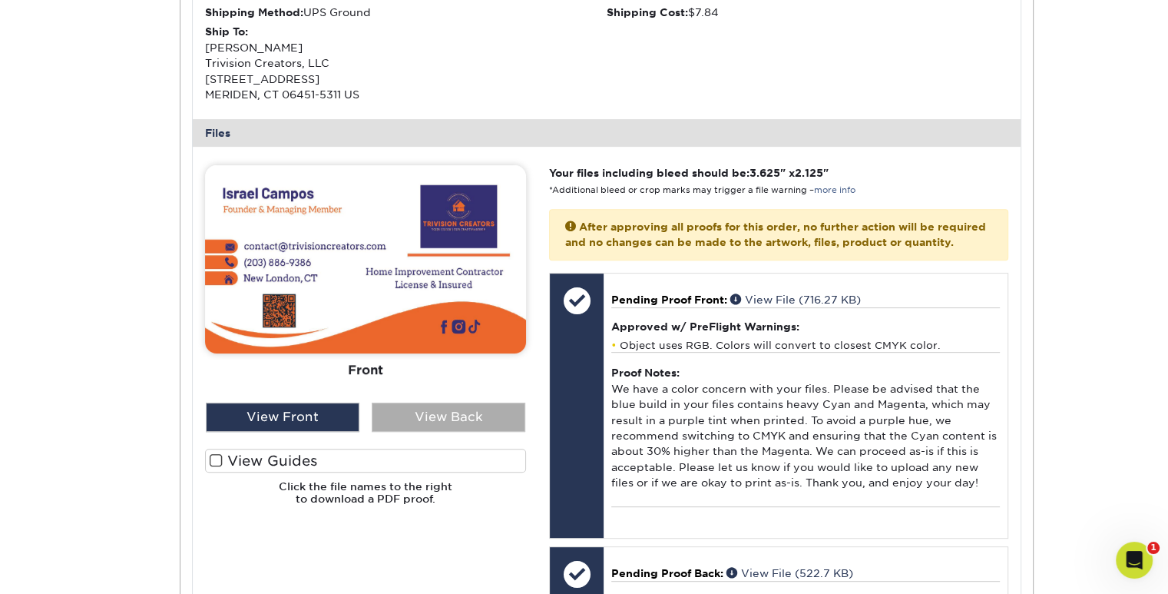
click at [441, 416] on div "View Back" at bounding box center [449, 416] width 154 height 29
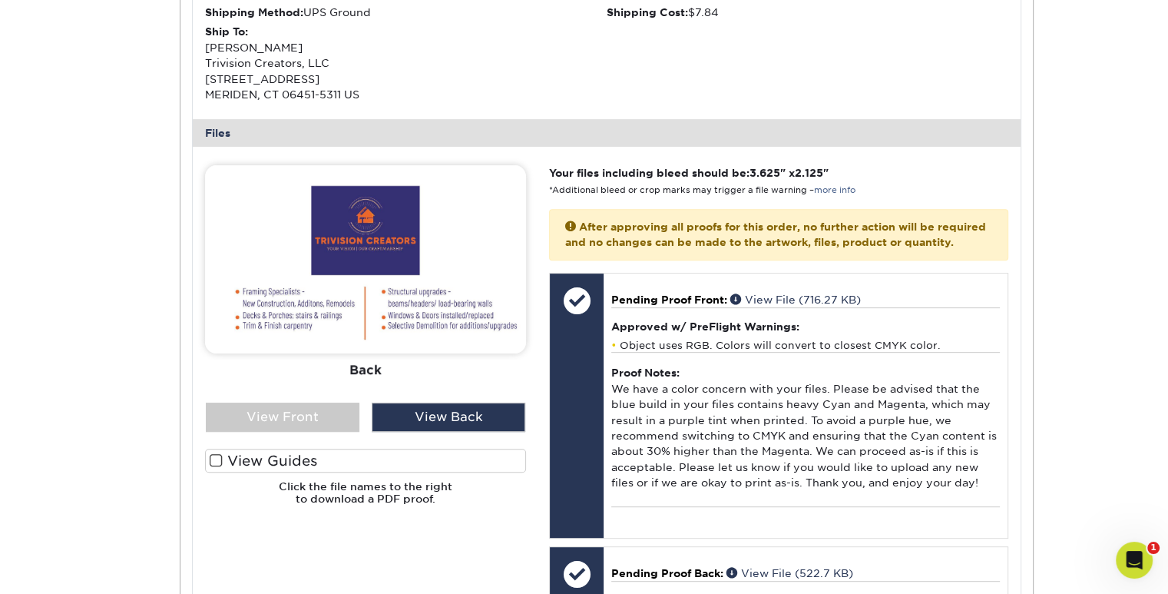
click at [1097, 176] on div "Active Orders Account Overview Contact Information Change Password Address Book…" at bounding box center [584, 319] width 1168 height 1428
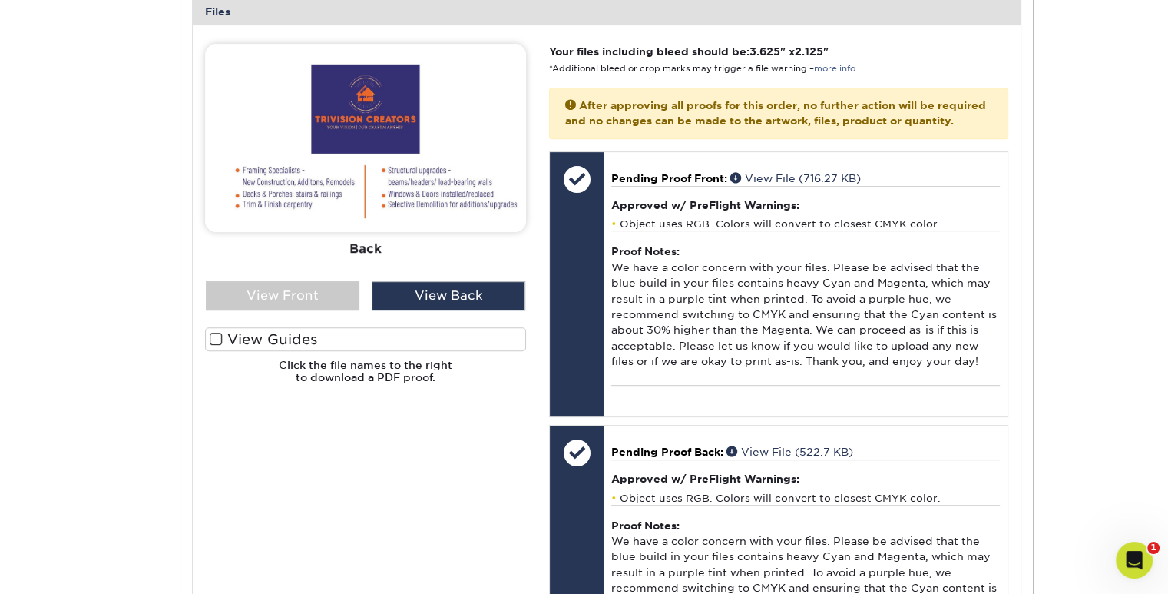
scroll to position [515, 0]
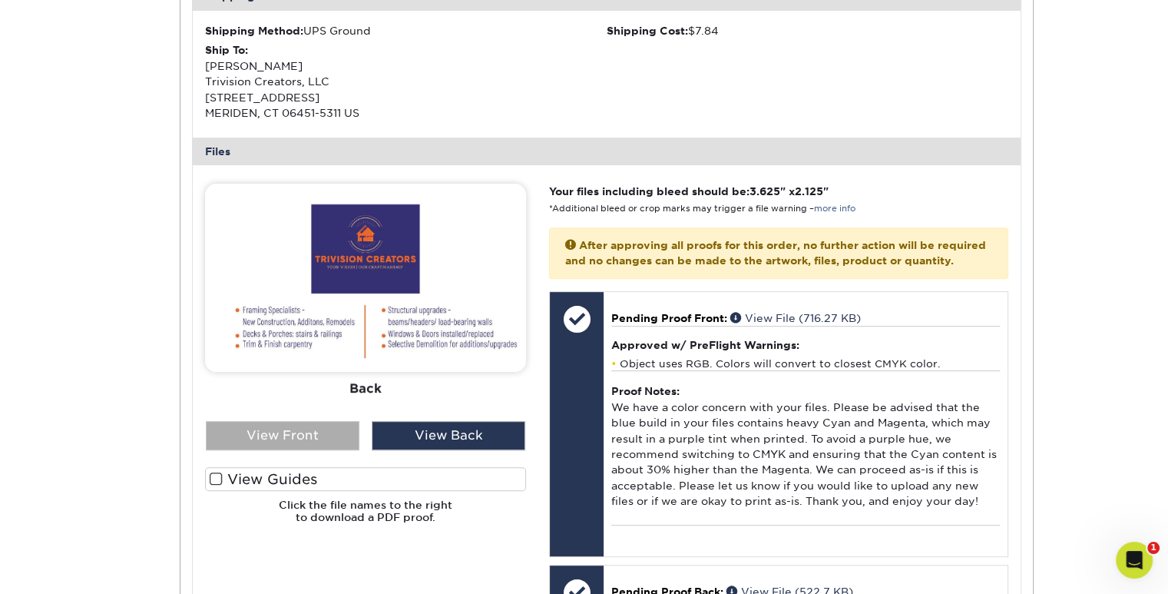
click at [295, 429] on div "View Front" at bounding box center [283, 435] width 154 height 29
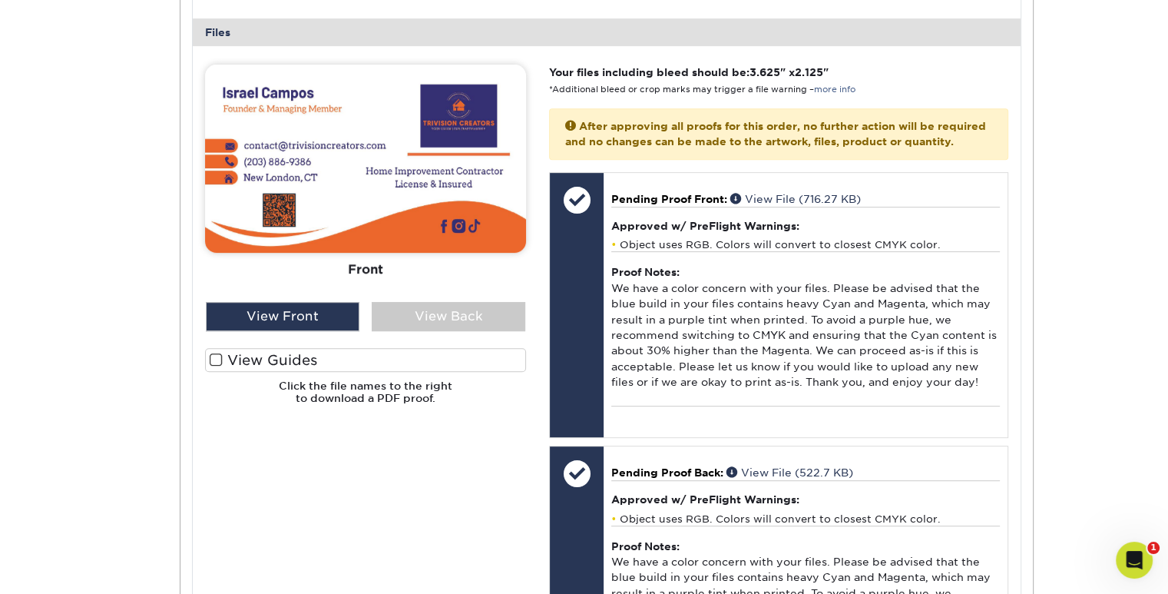
scroll to position [630, 0]
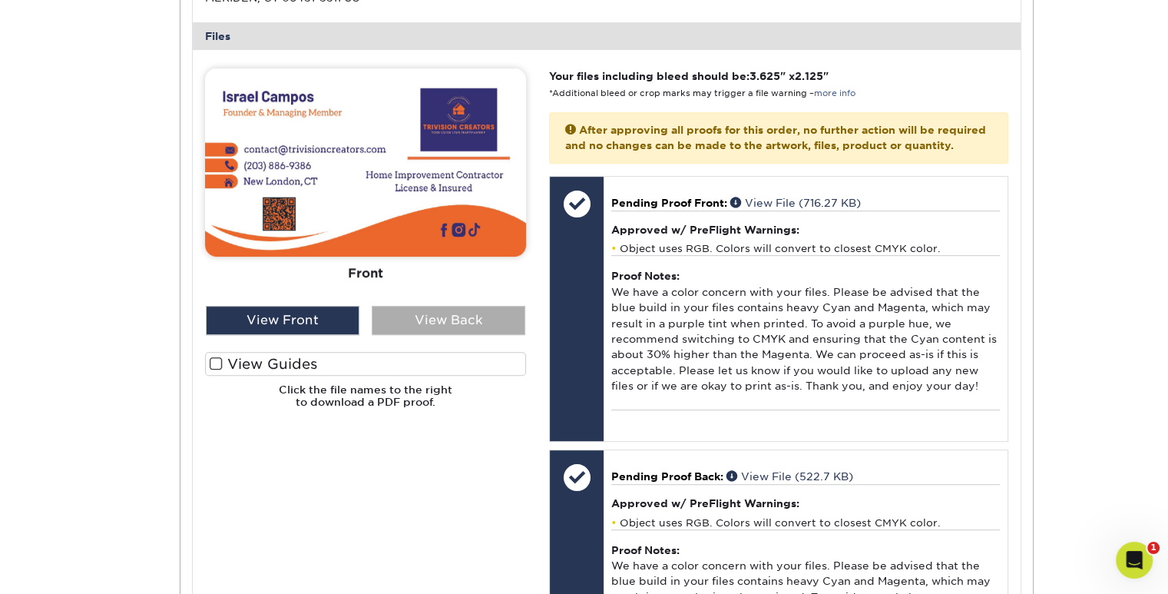
click at [419, 319] on div "View Back" at bounding box center [449, 320] width 154 height 29
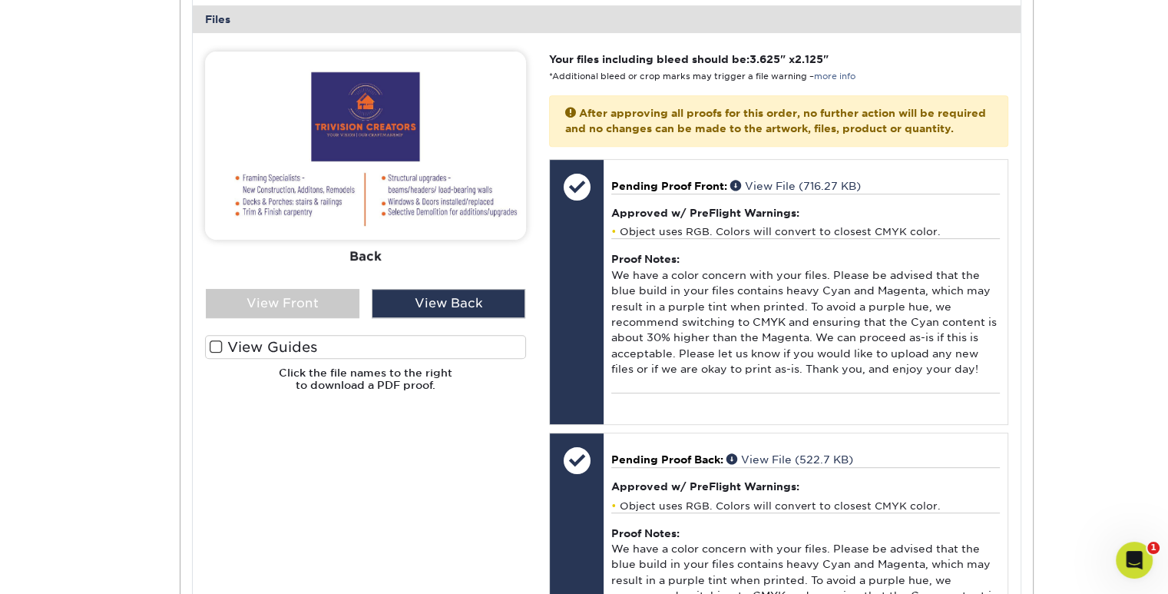
scroll to position [637, 0]
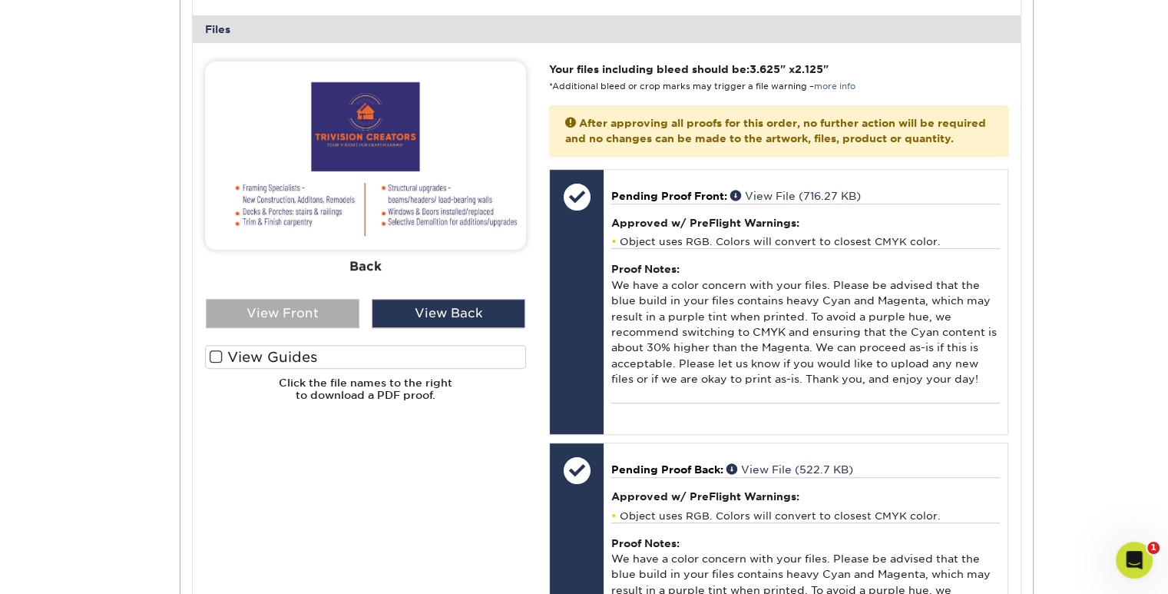
click at [261, 319] on div "View Front" at bounding box center [283, 313] width 154 height 29
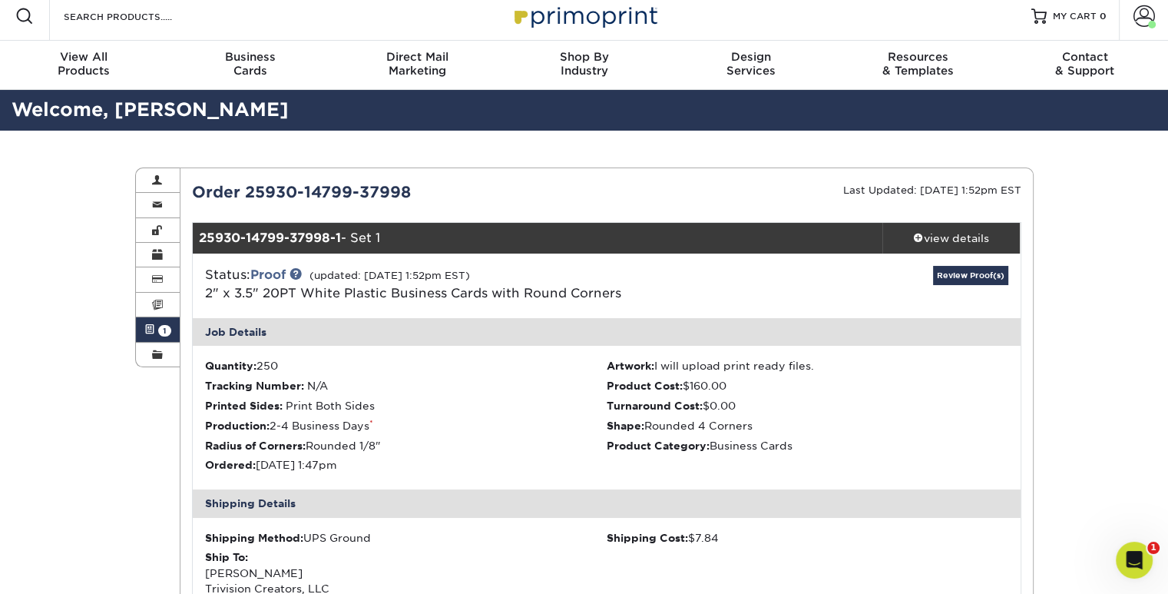
scroll to position [0, 0]
